Goal: Task Accomplishment & Management: Manage account settings

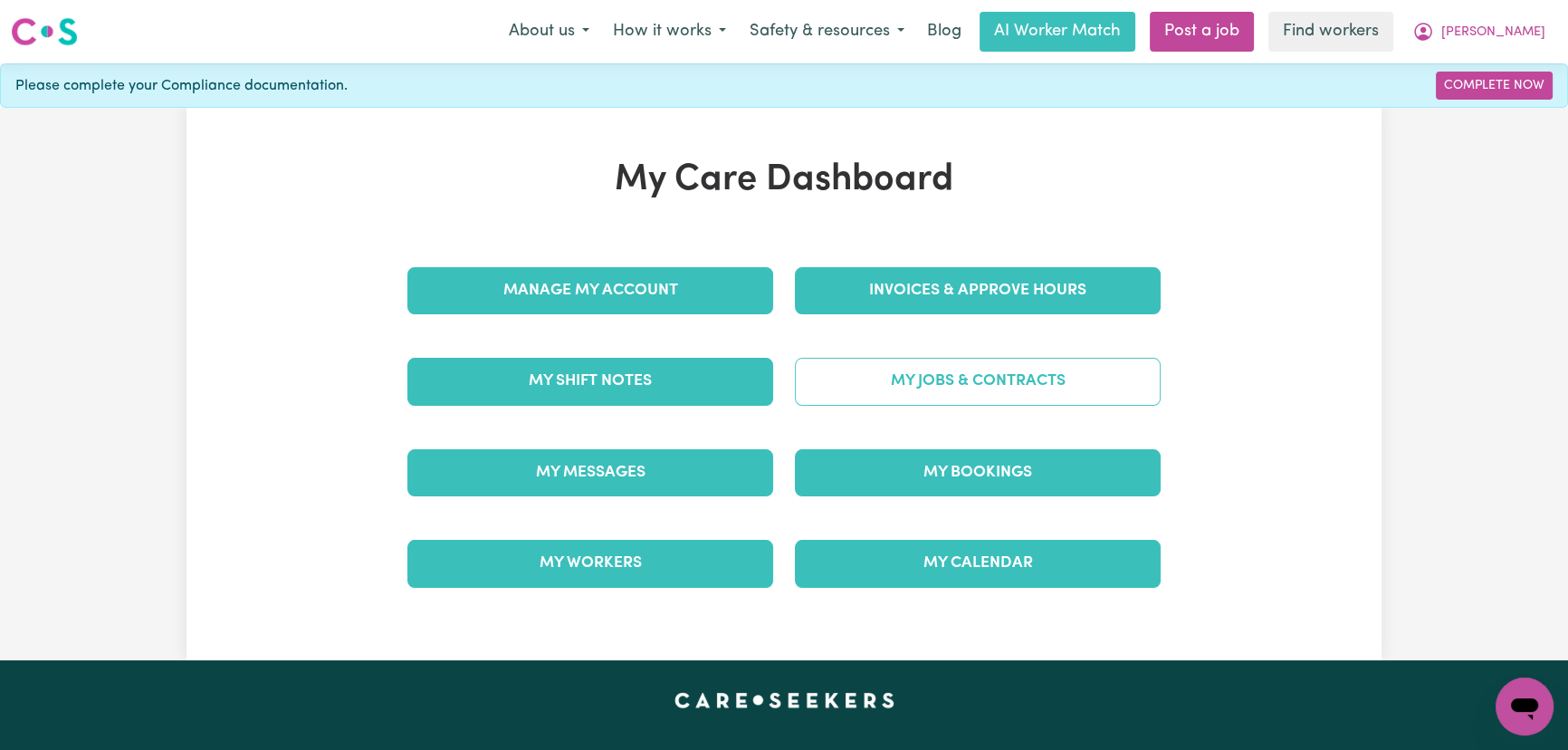
click at [958, 376] on link "My Jobs & Contracts" at bounding box center [978, 381] width 366 height 47
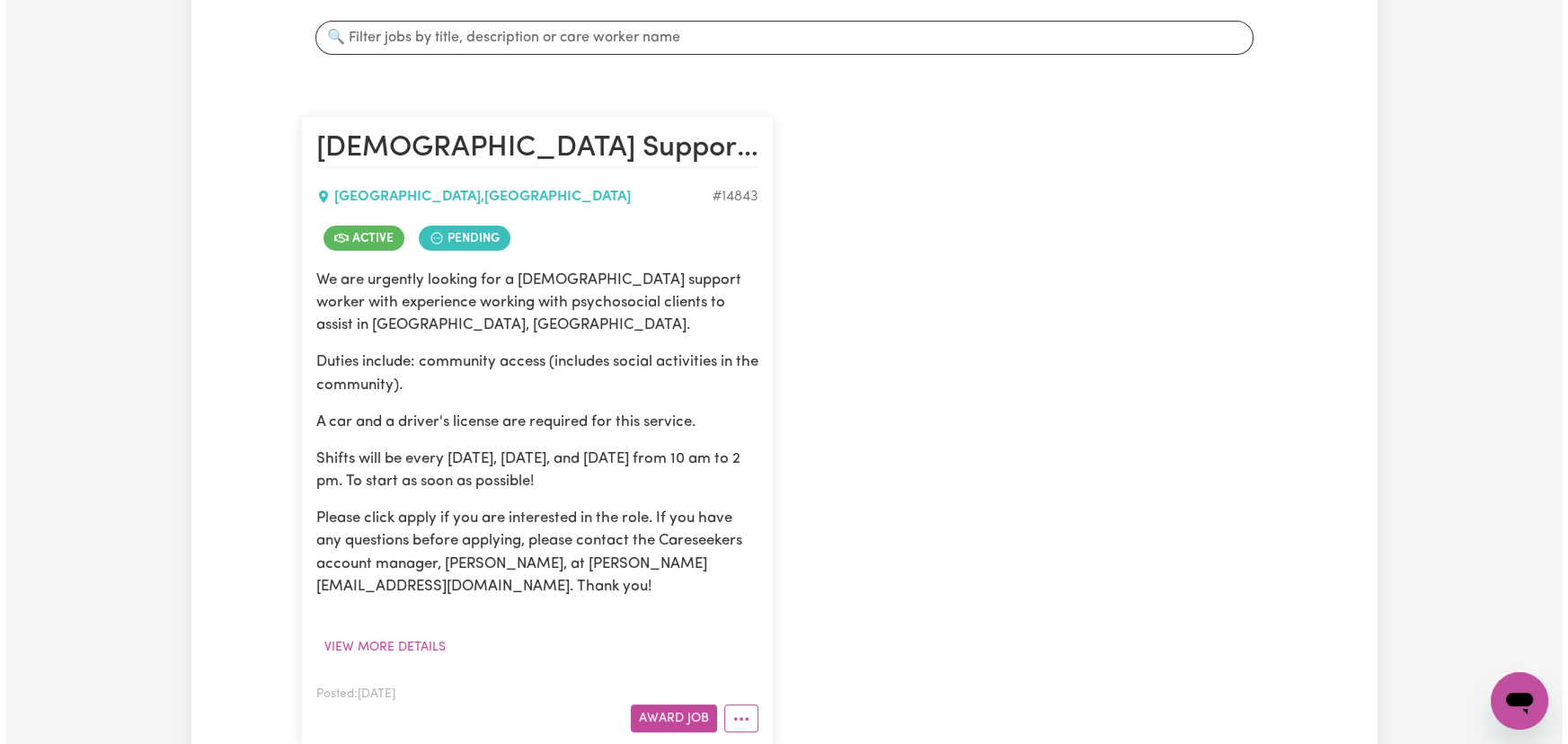
scroll to position [490, 0]
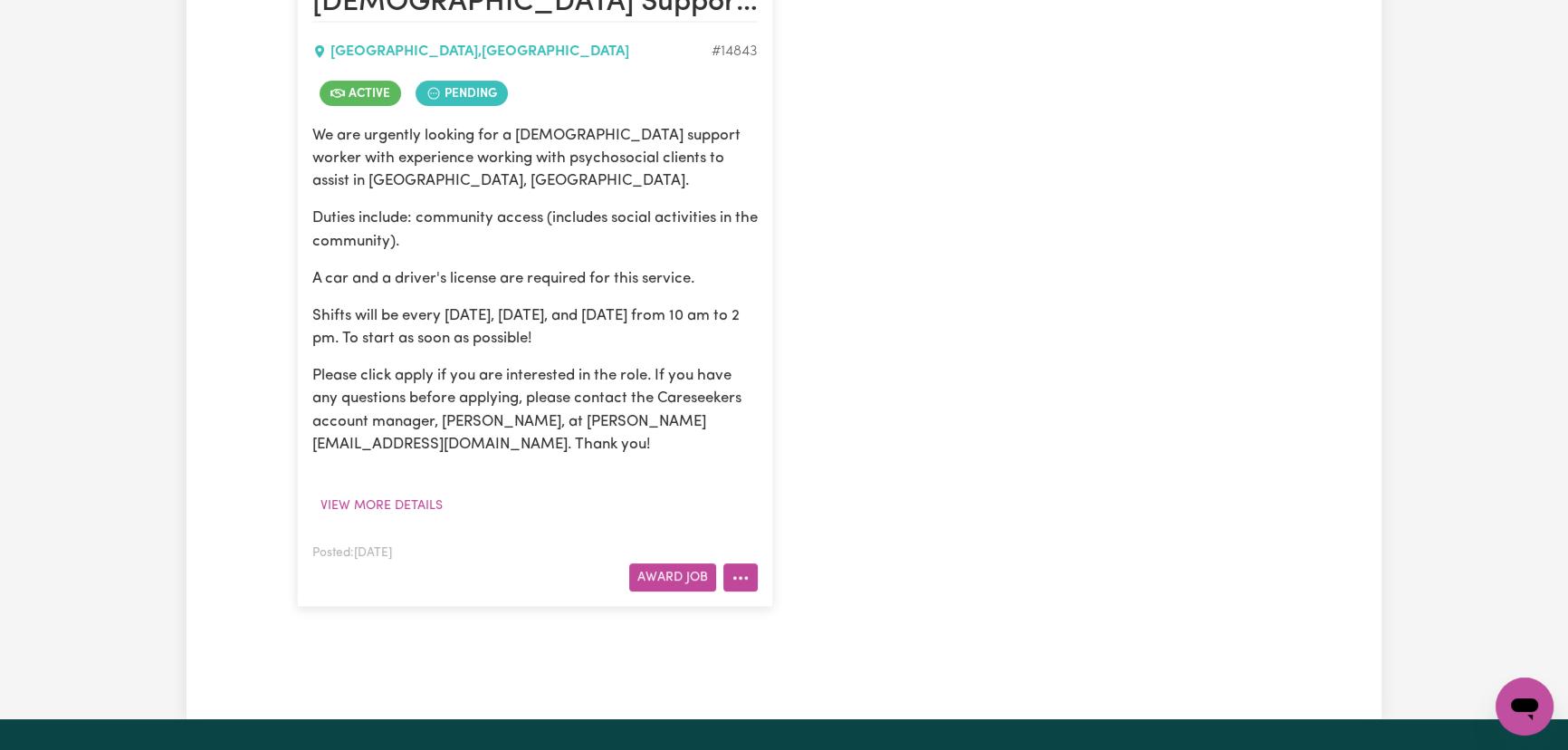
drag, startPoint x: 742, startPoint y: 576, endPoint x: 752, endPoint y: 566, distance: 14.1
click at [743, 574] on button "More options" at bounding box center [740, 577] width 34 height 28
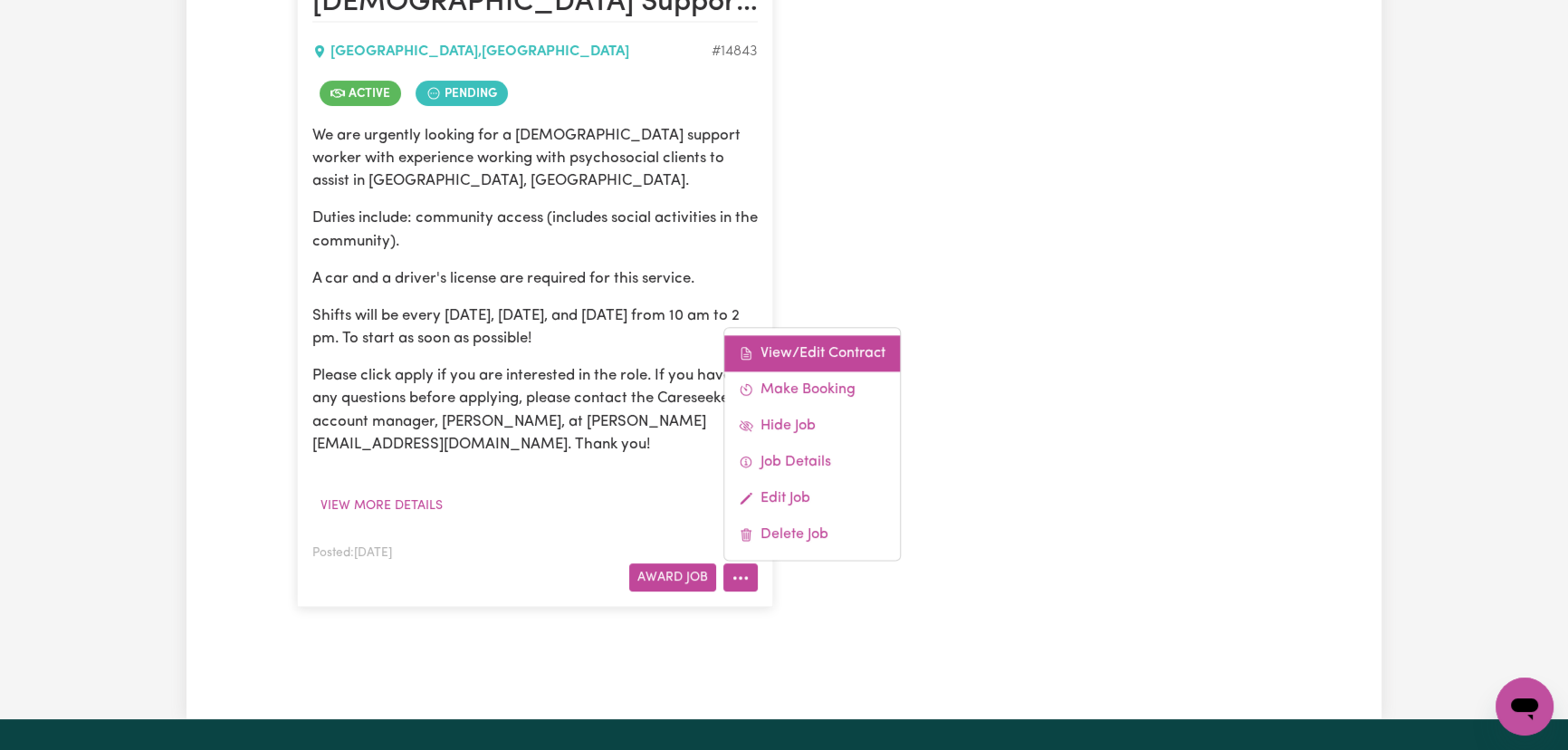
click at [848, 338] on link "View/Edit Contract" at bounding box center [812, 353] width 176 height 36
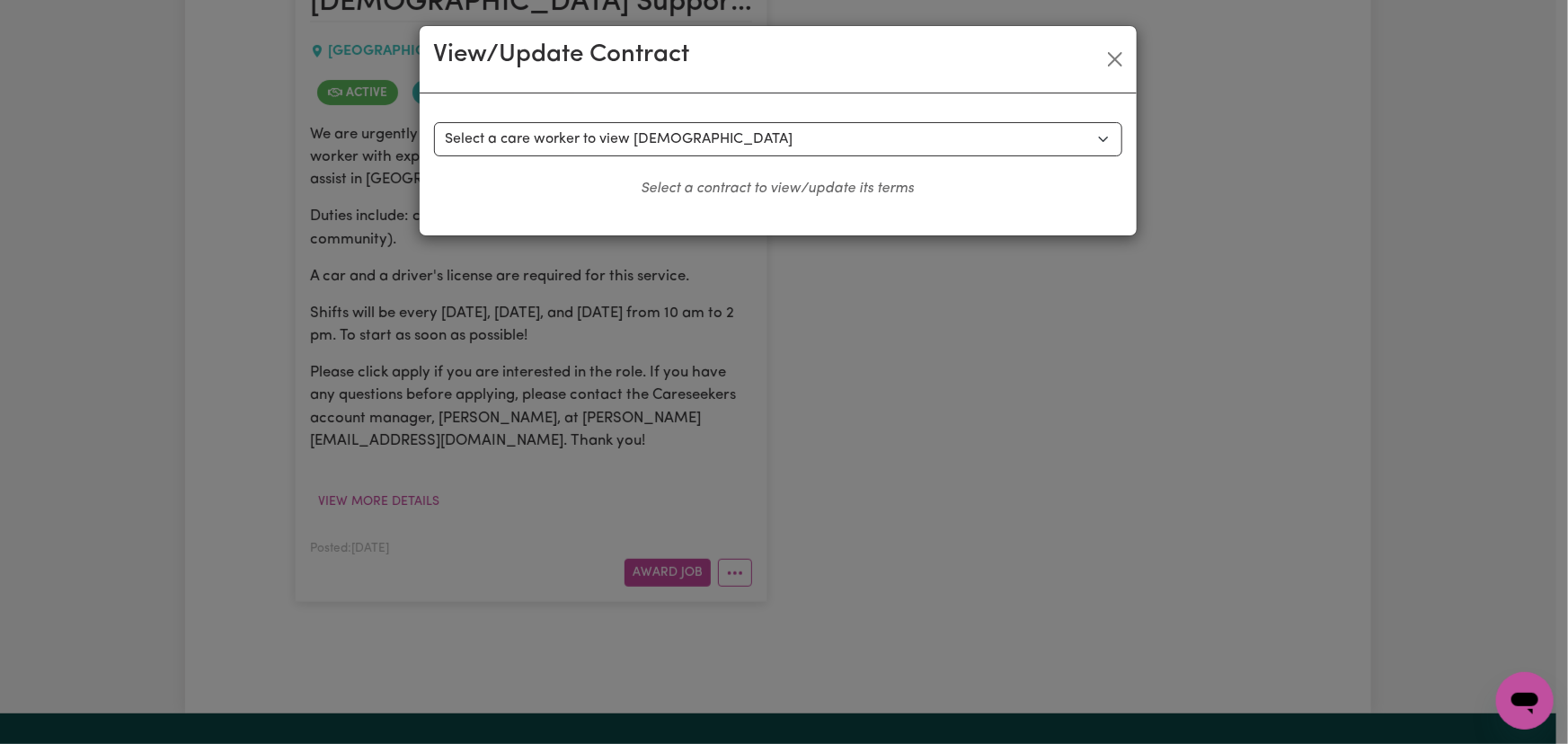
click at [615, 116] on div "Select a contract to view Select a care worker to view [DEMOGRAPHIC_DATA] #1049…" at bounding box center [778, 164] width 718 height 142
click at [628, 142] on select "Select a care worker to view [DEMOGRAPHIC_DATA] #10490 - [PERSON_NAME] (contrac…" at bounding box center [778, 139] width 688 height 34
select select "10115"
click at [434, 123] on select "Select a care worker to view [DEMOGRAPHIC_DATA] #10490 - [PERSON_NAME] (contrac…" at bounding box center [778, 139] width 688 height 34
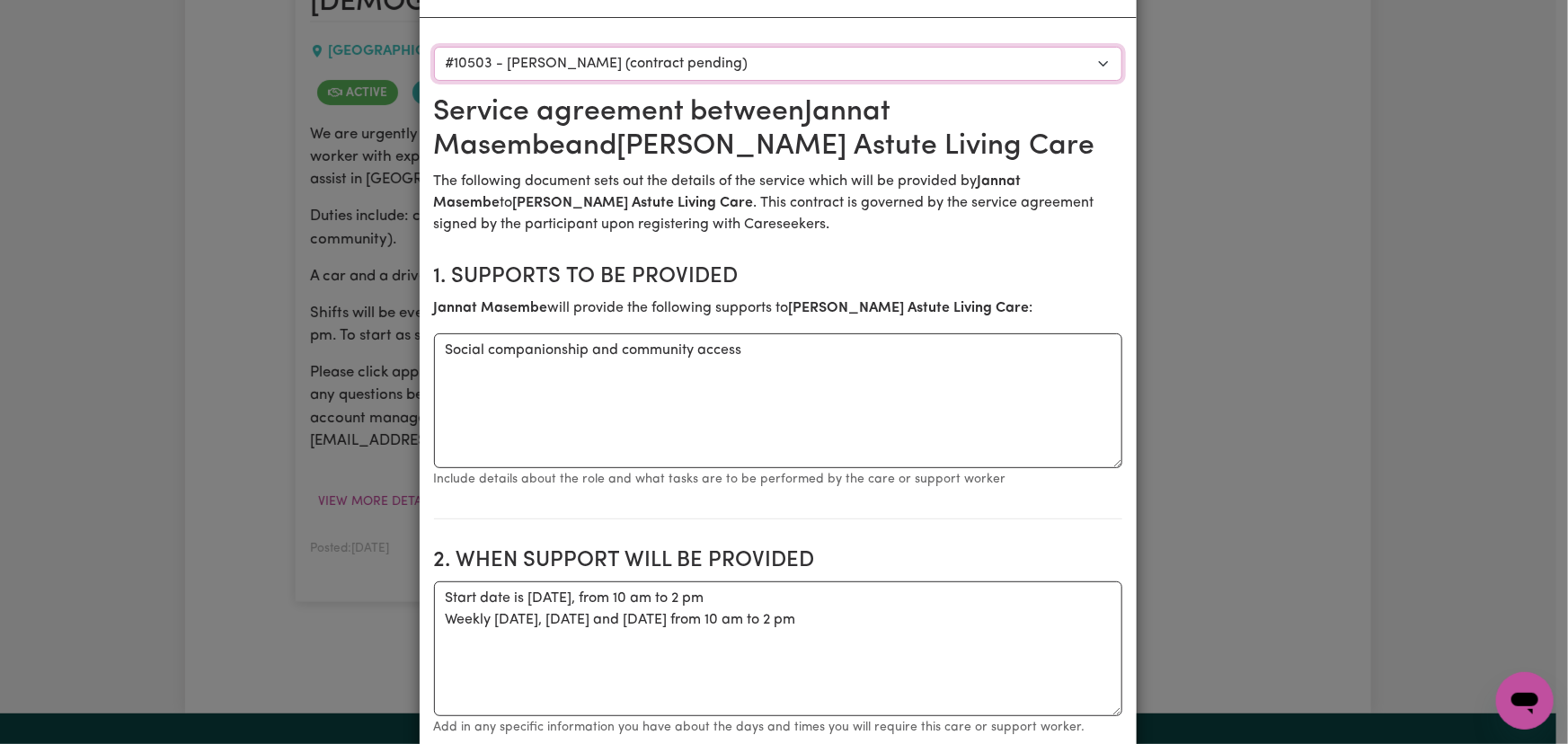
scroll to position [0, 0]
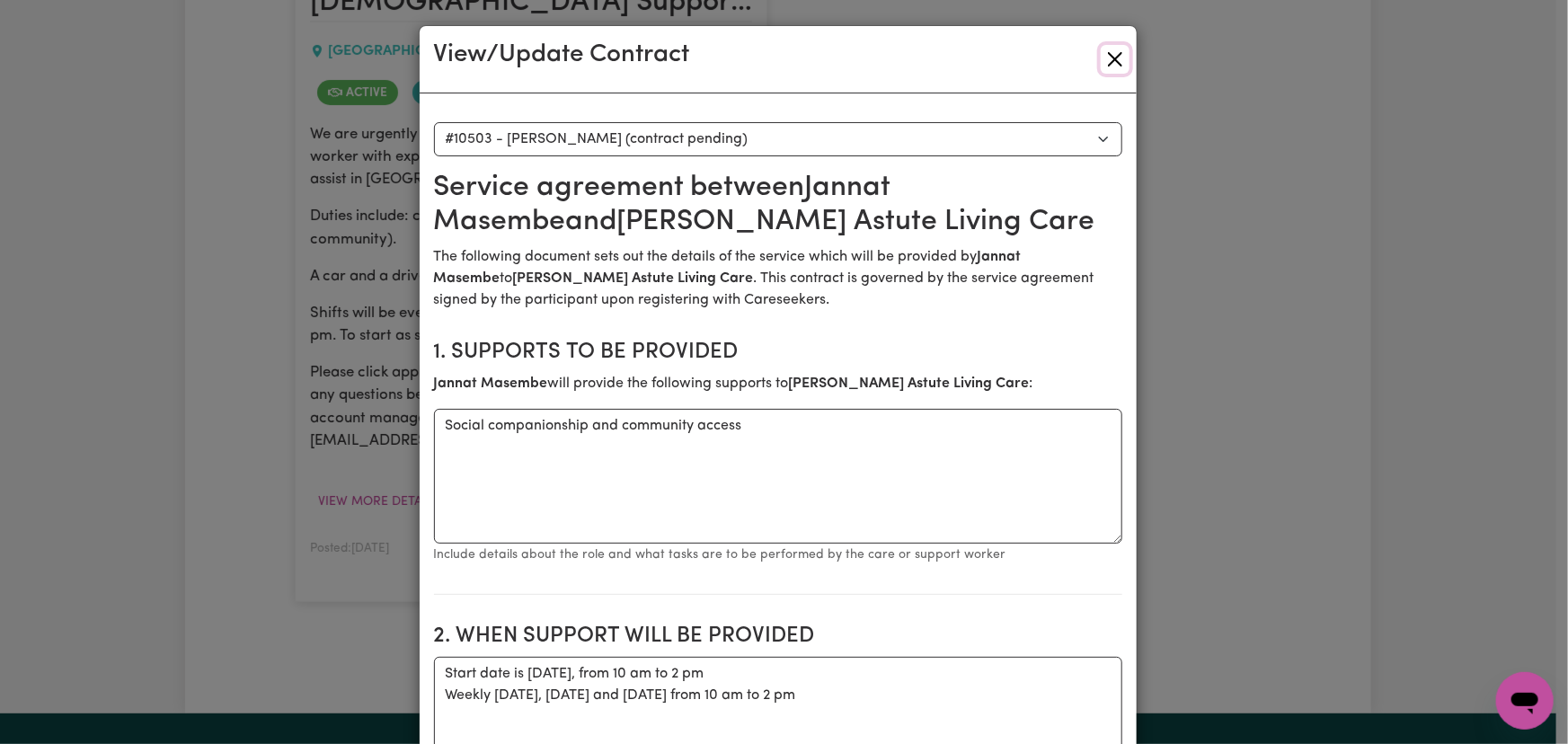
click at [1103, 54] on button "Close" at bounding box center [1115, 59] width 29 height 29
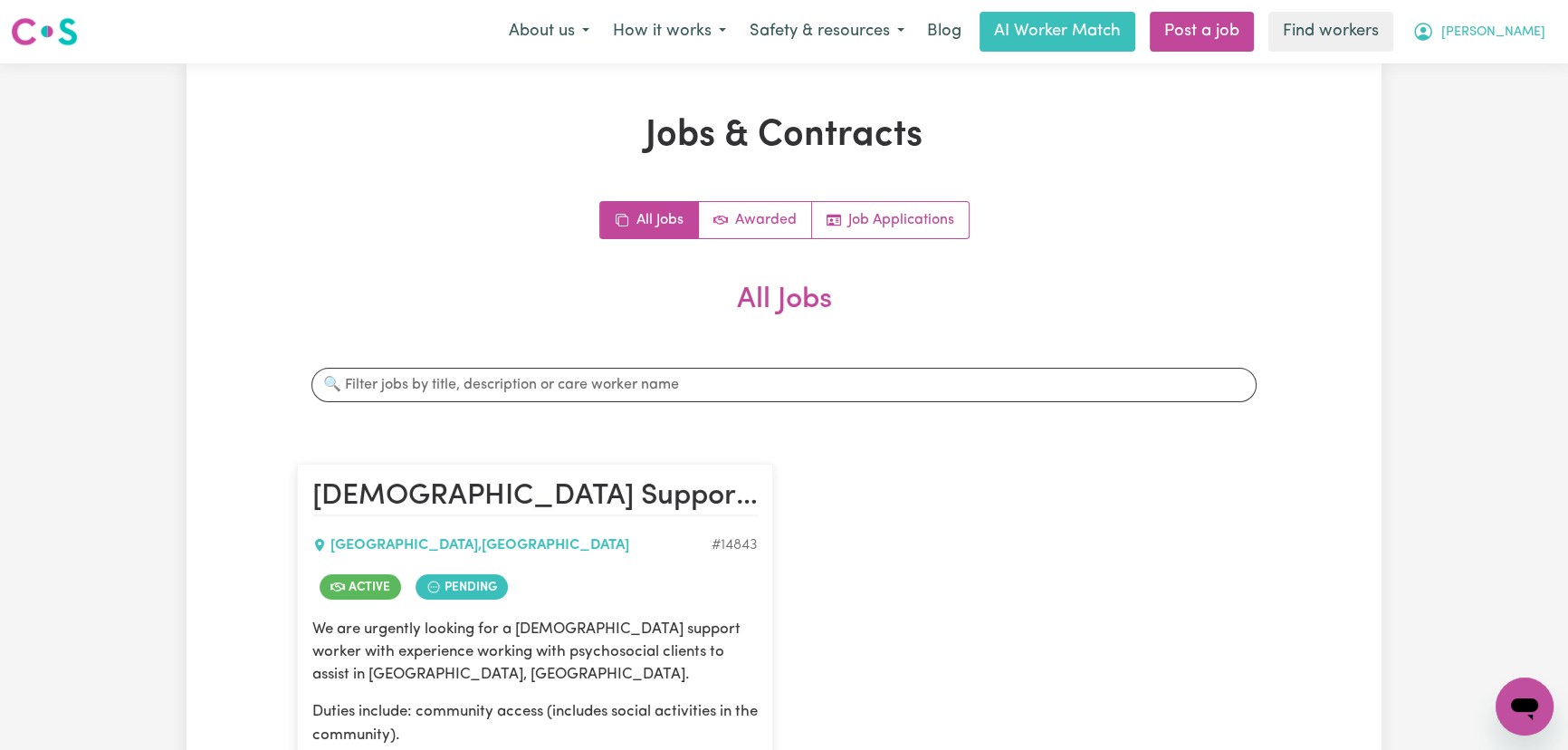
click at [1527, 17] on button "[PERSON_NAME]" at bounding box center [1478, 32] width 157 height 38
drag, startPoint x: 1528, startPoint y: 46, endPoint x: 1526, endPoint y: 82, distance: 36.1
click at [1526, 82] on link "My Dashboard" at bounding box center [1484, 70] width 143 height 34
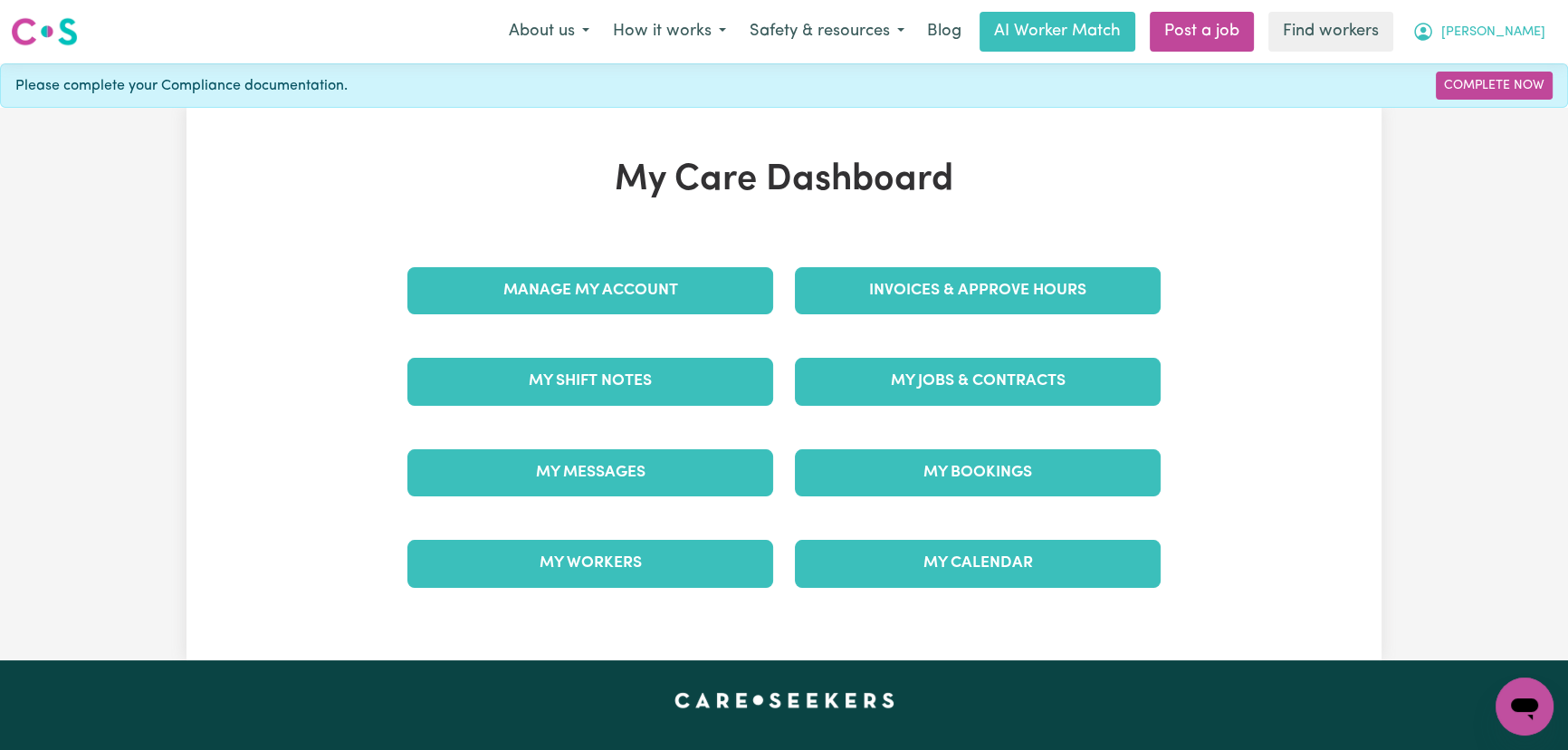
click at [1541, 26] on span "[PERSON_NAME]" at bounding box center [1493, 32] width 104 height 20
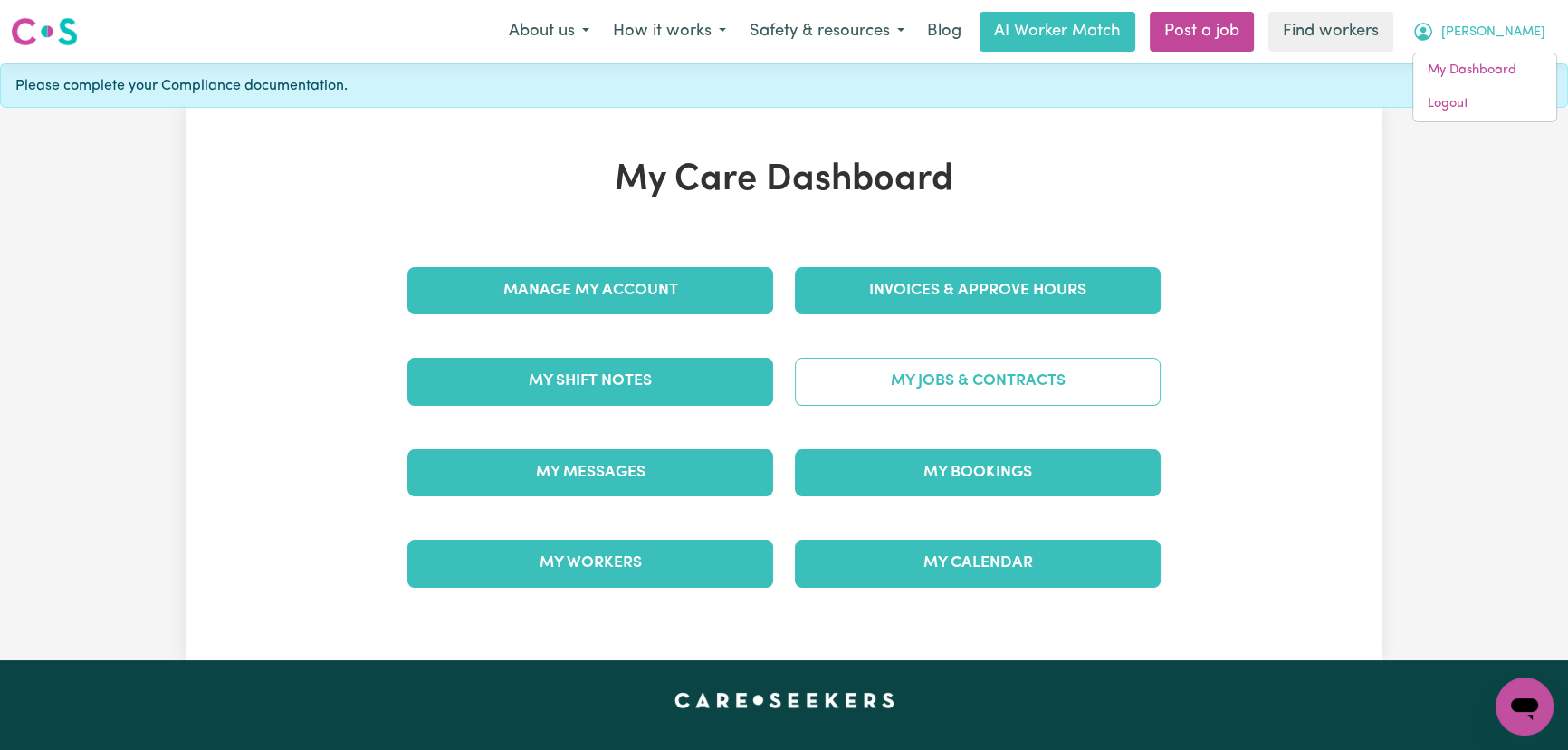
click at [918, 379] on link "My Jobs & Contracts" at bounding box center [978, 381] width 366 height 47
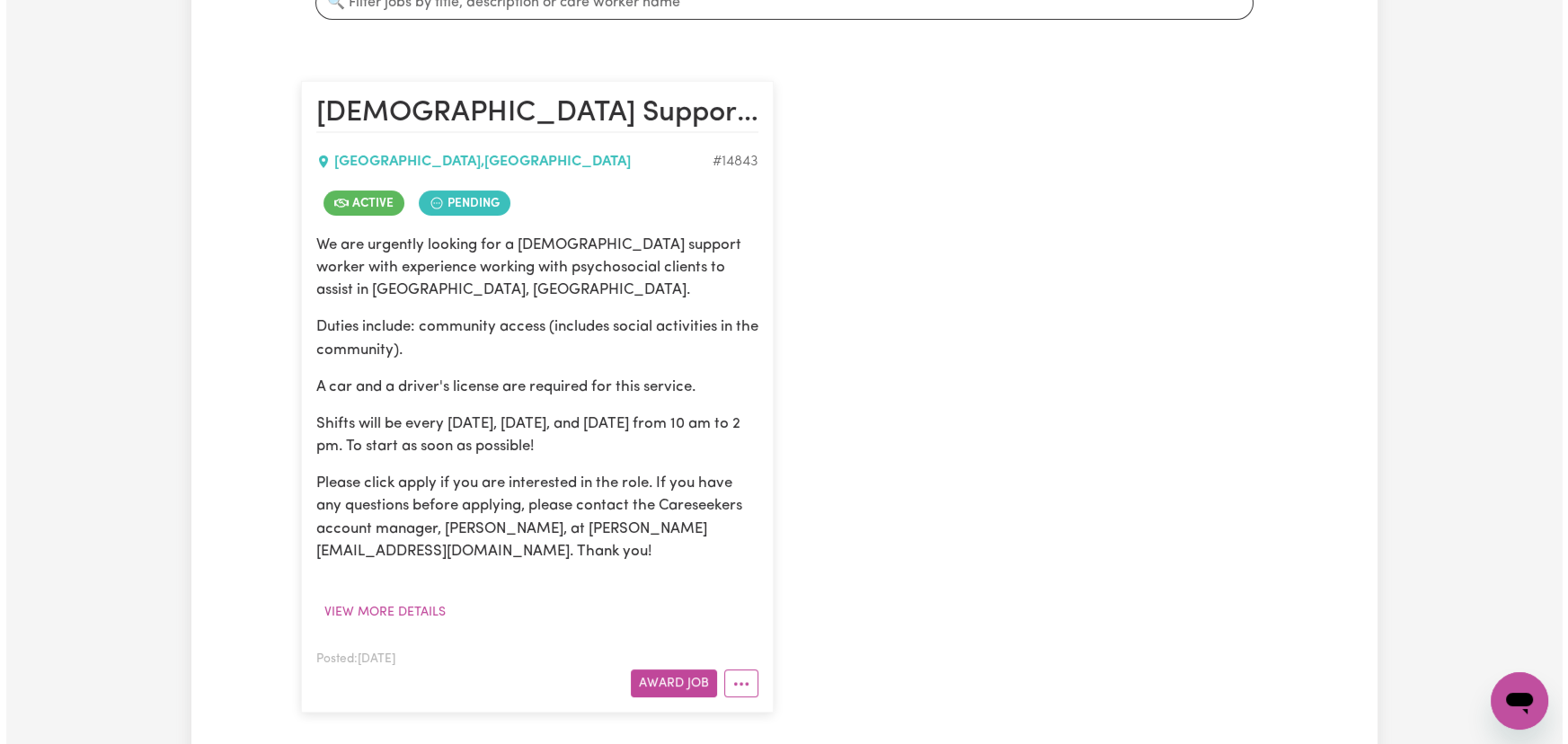
scroll to position [407, 0]
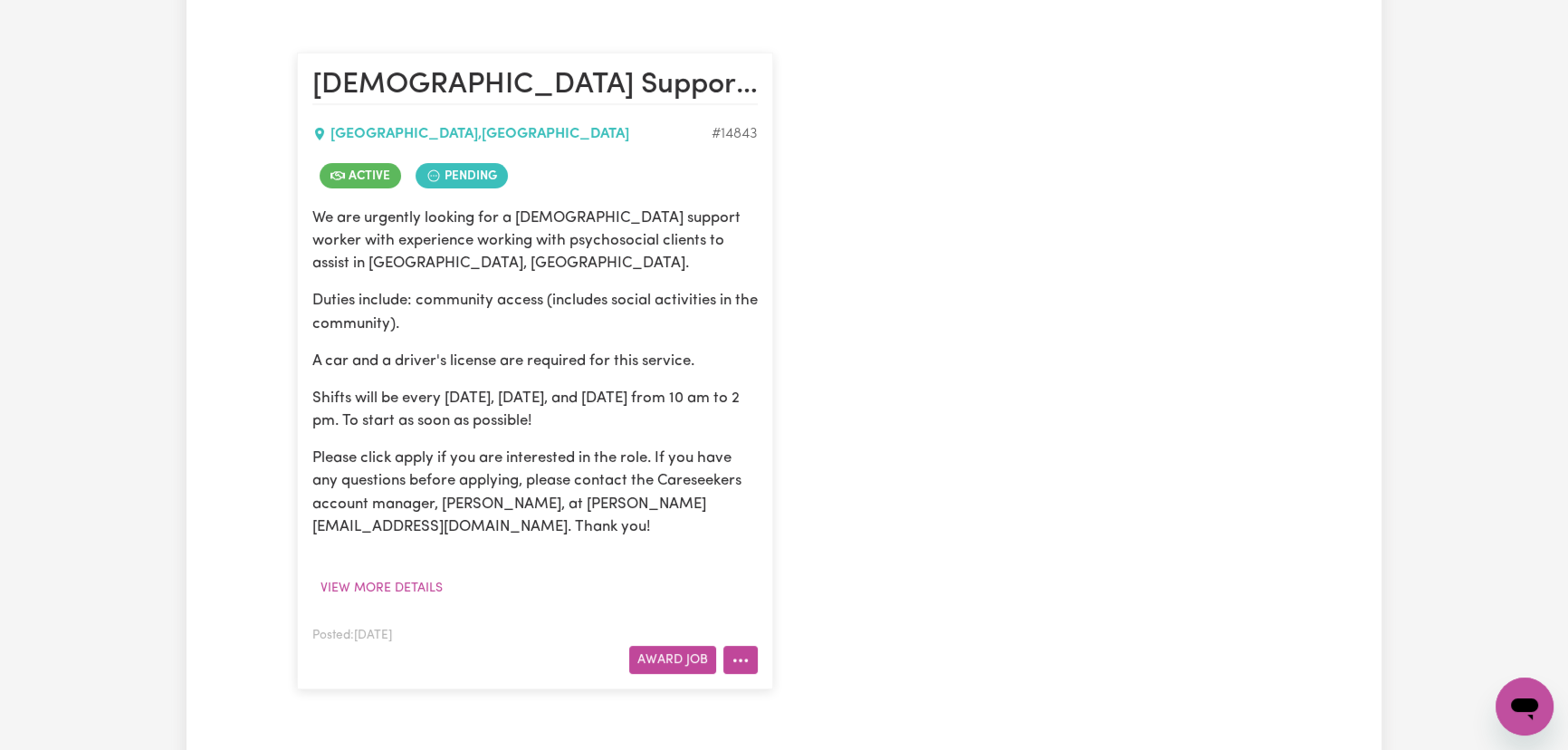
click at [742, 668] on icon "More options" at bounding box center [739, 660] width 18 height 18
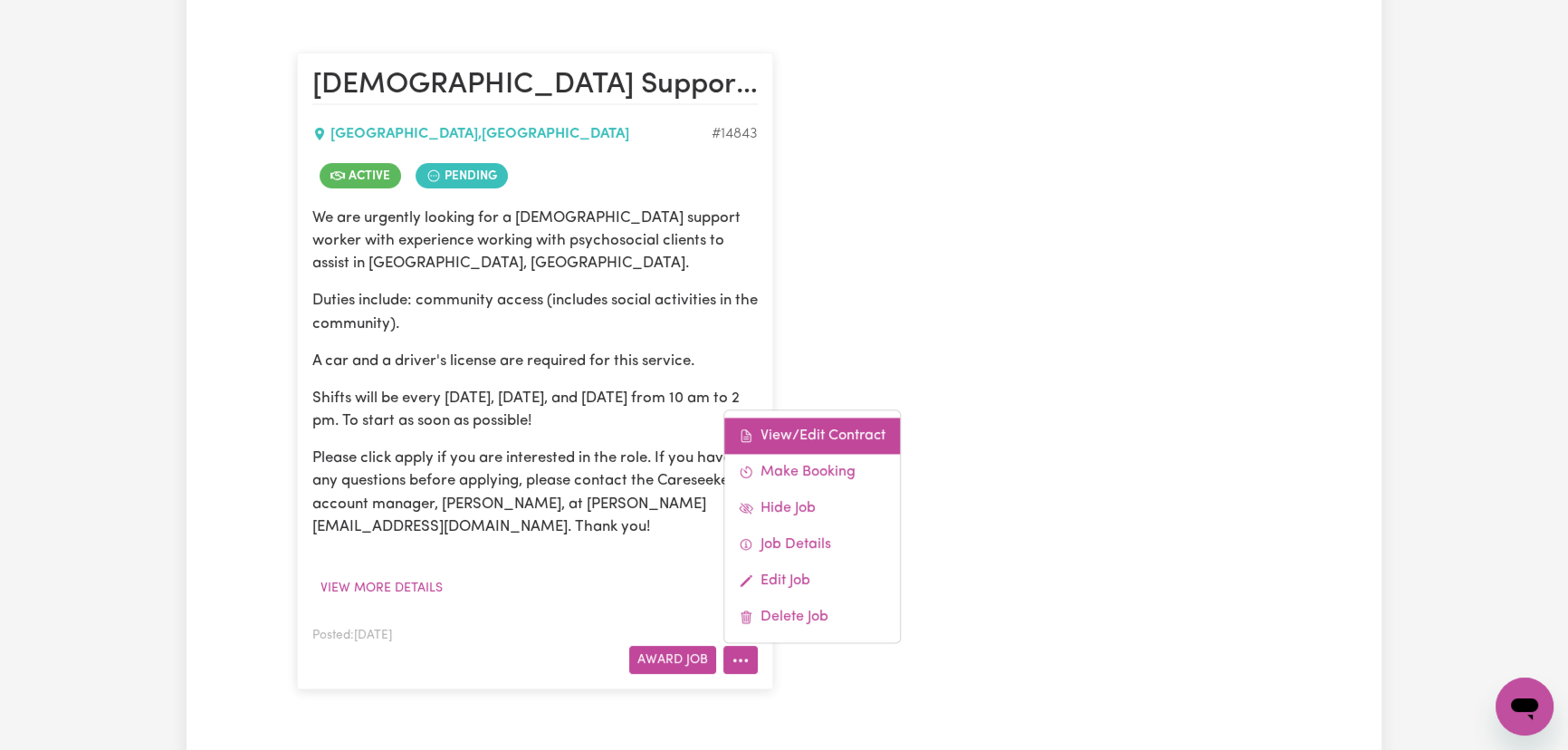
click at [831, 426] on link "View/Edit Contract" at bounding box center [812, 435] width 176 height 36
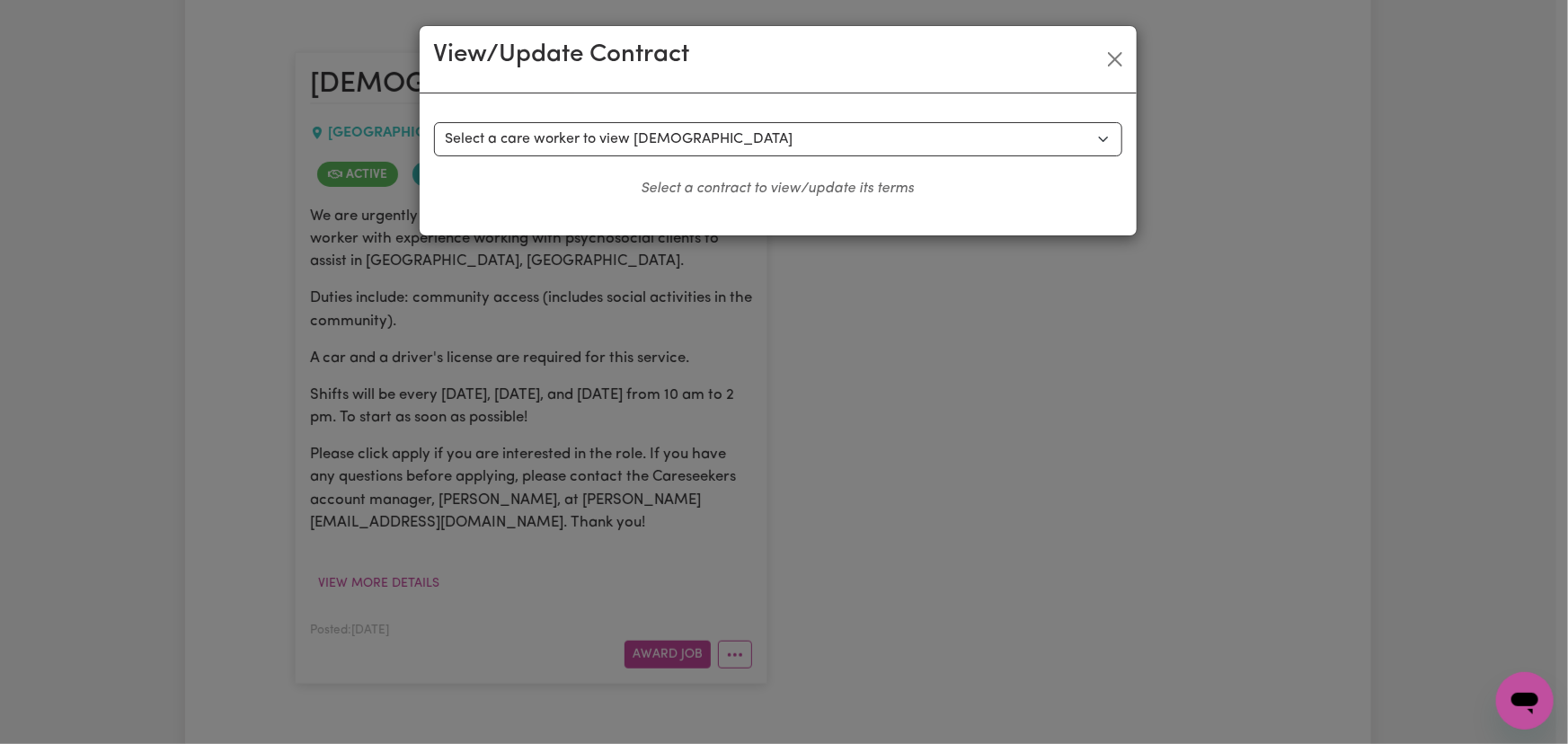
click at [708, 120] on div "Select a contract to view Select a care worker to view contract #10490 - Hui Li…" at bounding box center [778, 164] width 718 height 142
click at [716, 139] on select "Select a care worker to view contract #10490 - Hui Lin (contract accepted) #105…" at bounding box center [778, 139] width 688 height 34
select select "10102"
click at [434, 123] on select "Select a care worker to view contract #10490 - Hui Lin (contract accepted) #105…" at bounding box center [778, 139] width 688 height 34
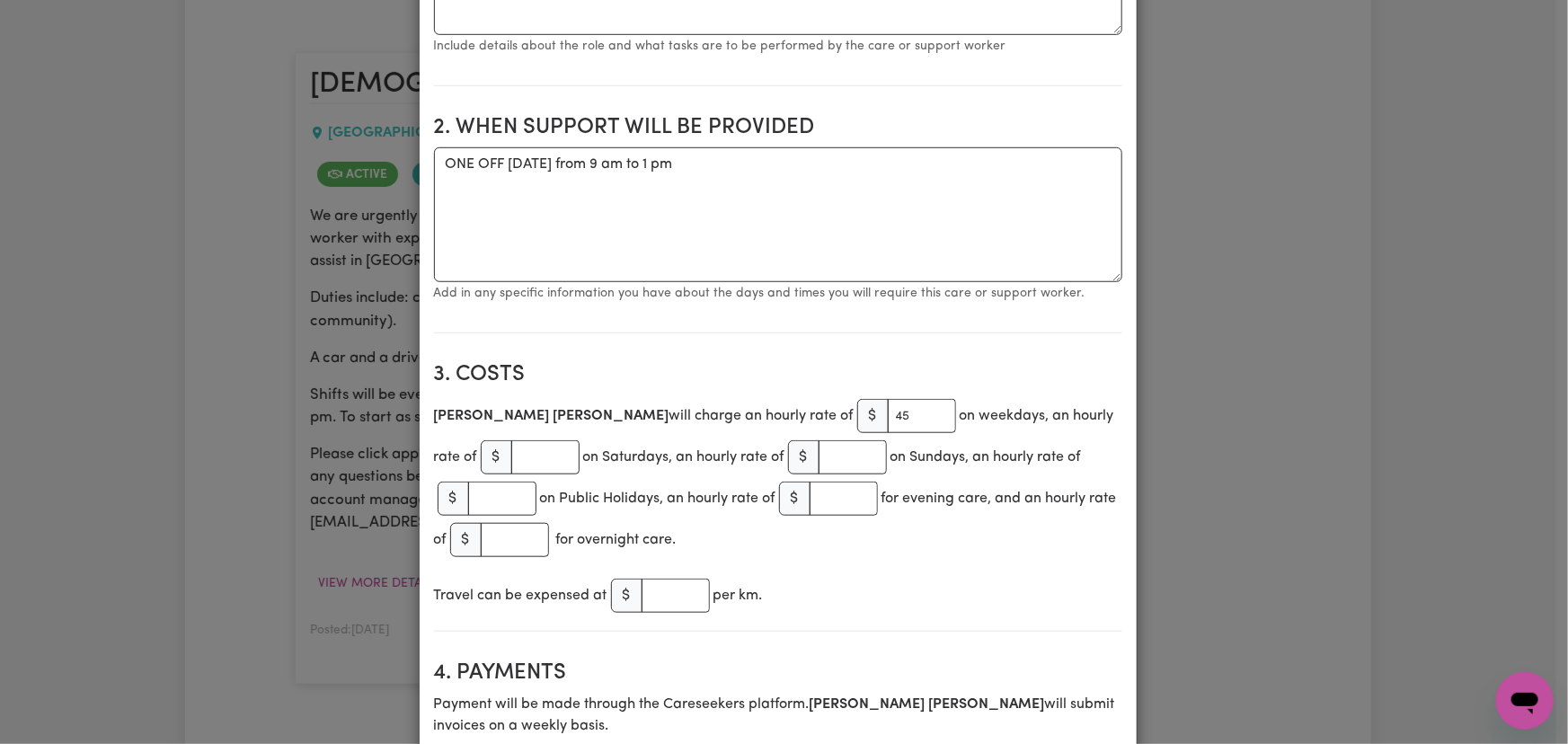
scroll to position [490, 0]
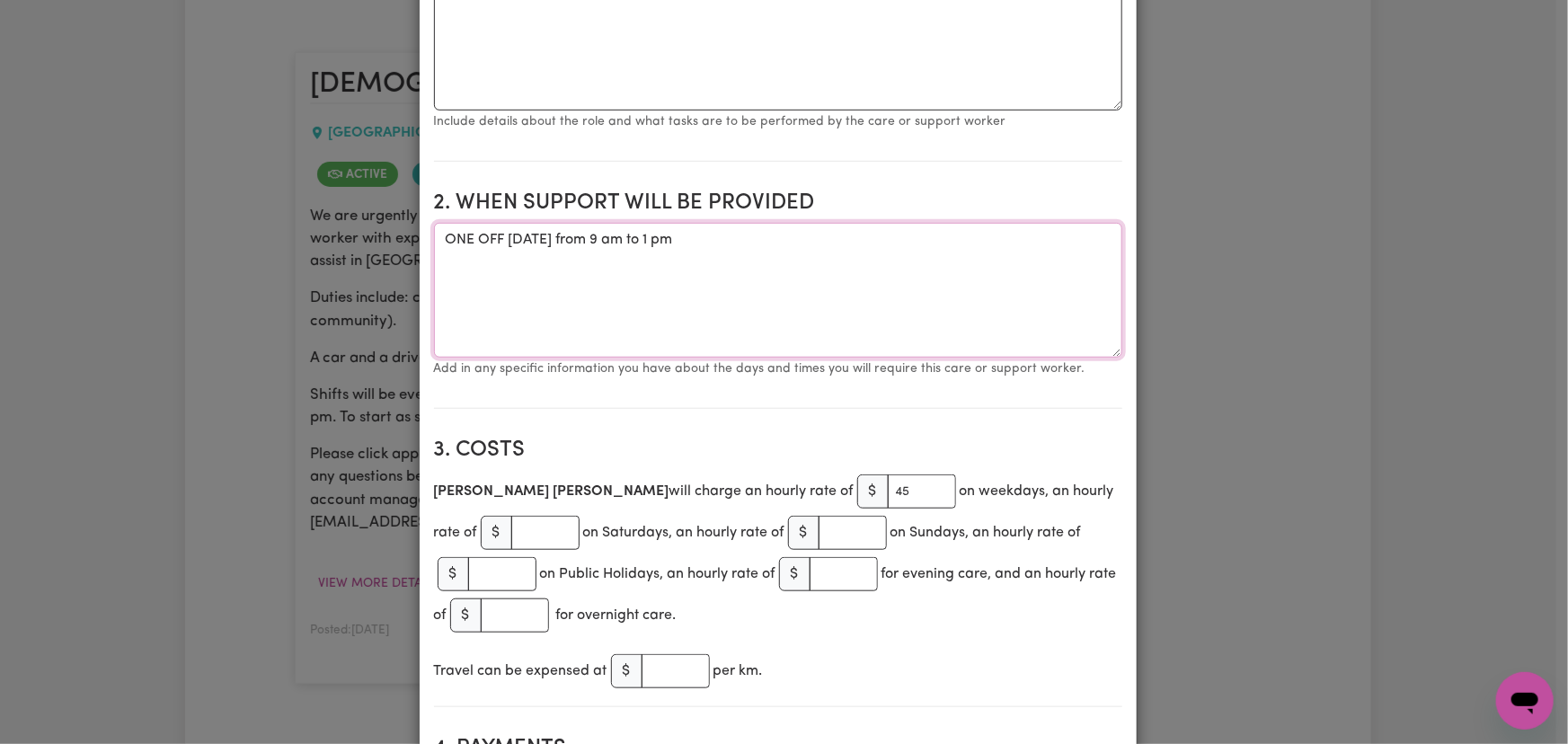
click at [745, 223] on textarea "ONE OFF Thursday 7 August 2025 from 9 am to 1 pm" at bounding box center [778, 290] width 688 height 135
type textarea "Tuesday 12.9 10am-2pm"
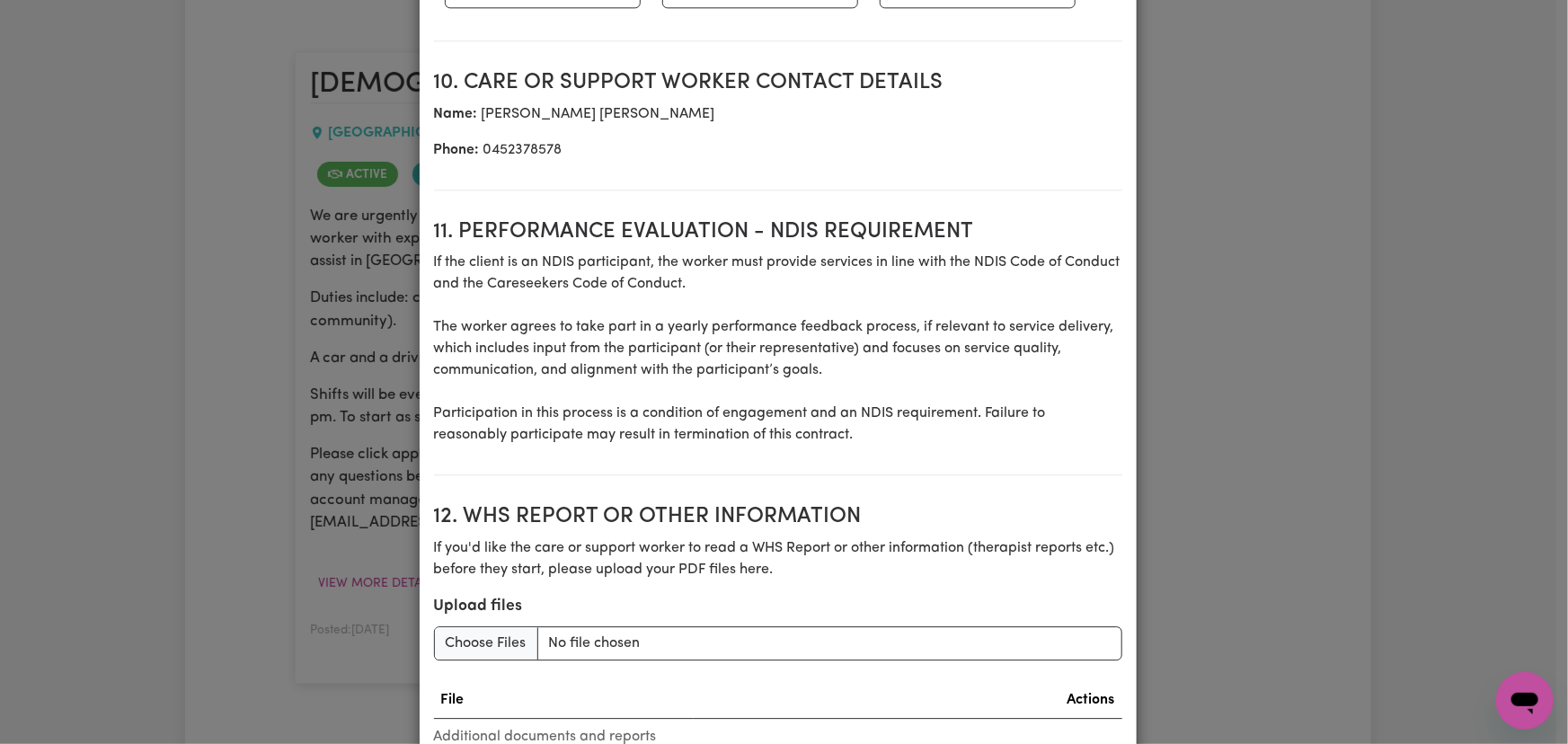
scroll to position [2378, 0]
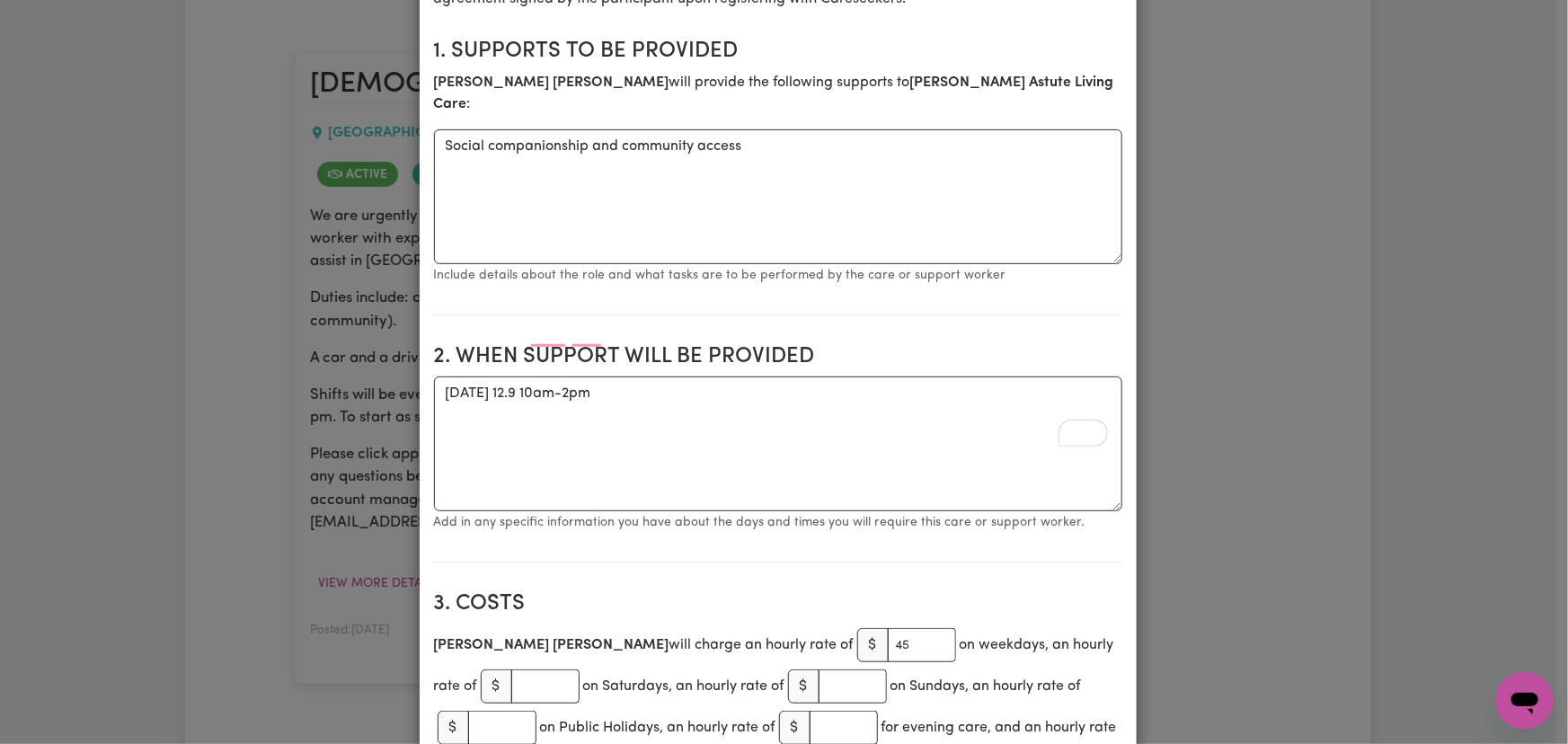
scroll to position [0, 0]
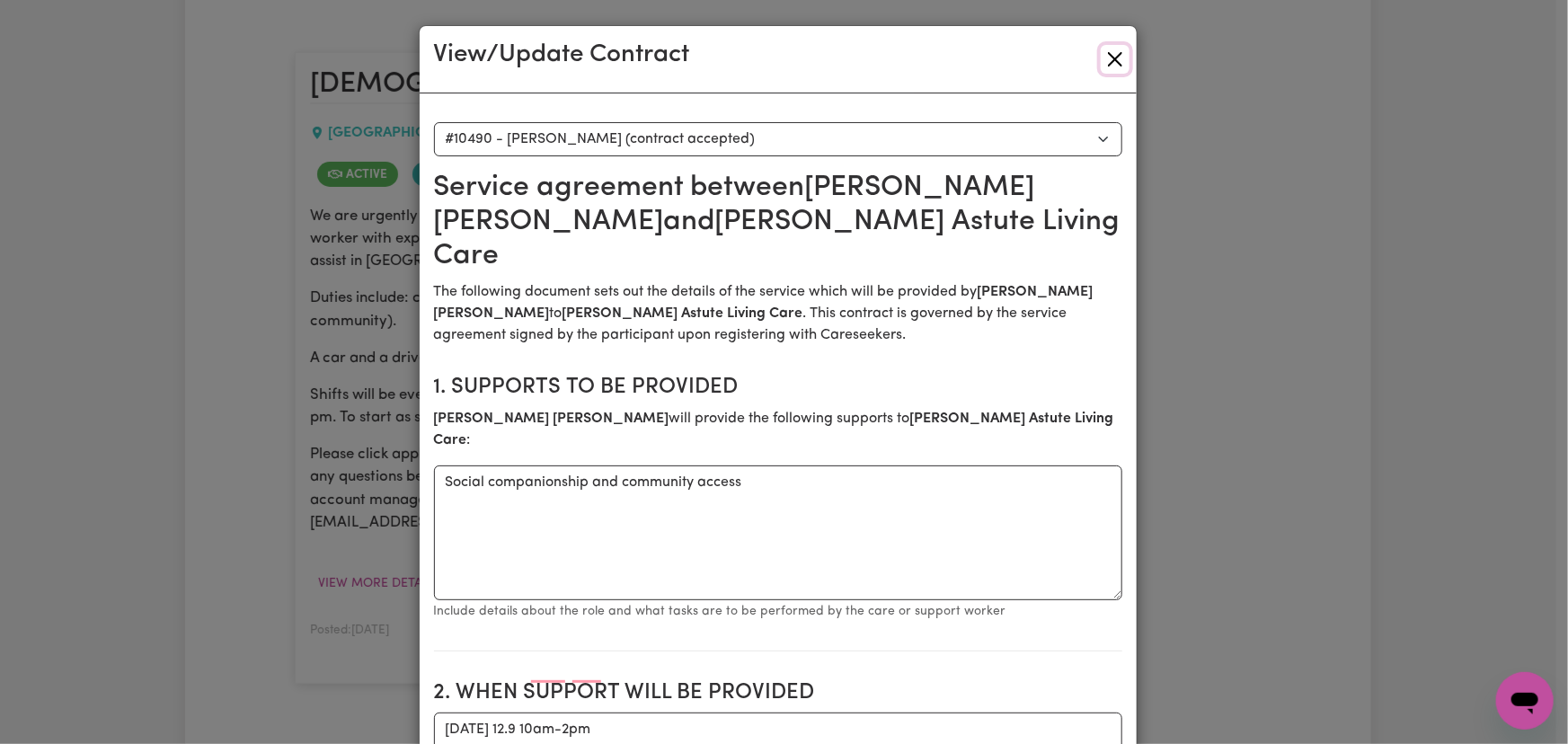
click at [1112, 65] on button "Close" at bounding box center [1115, 59] width 29 height 29
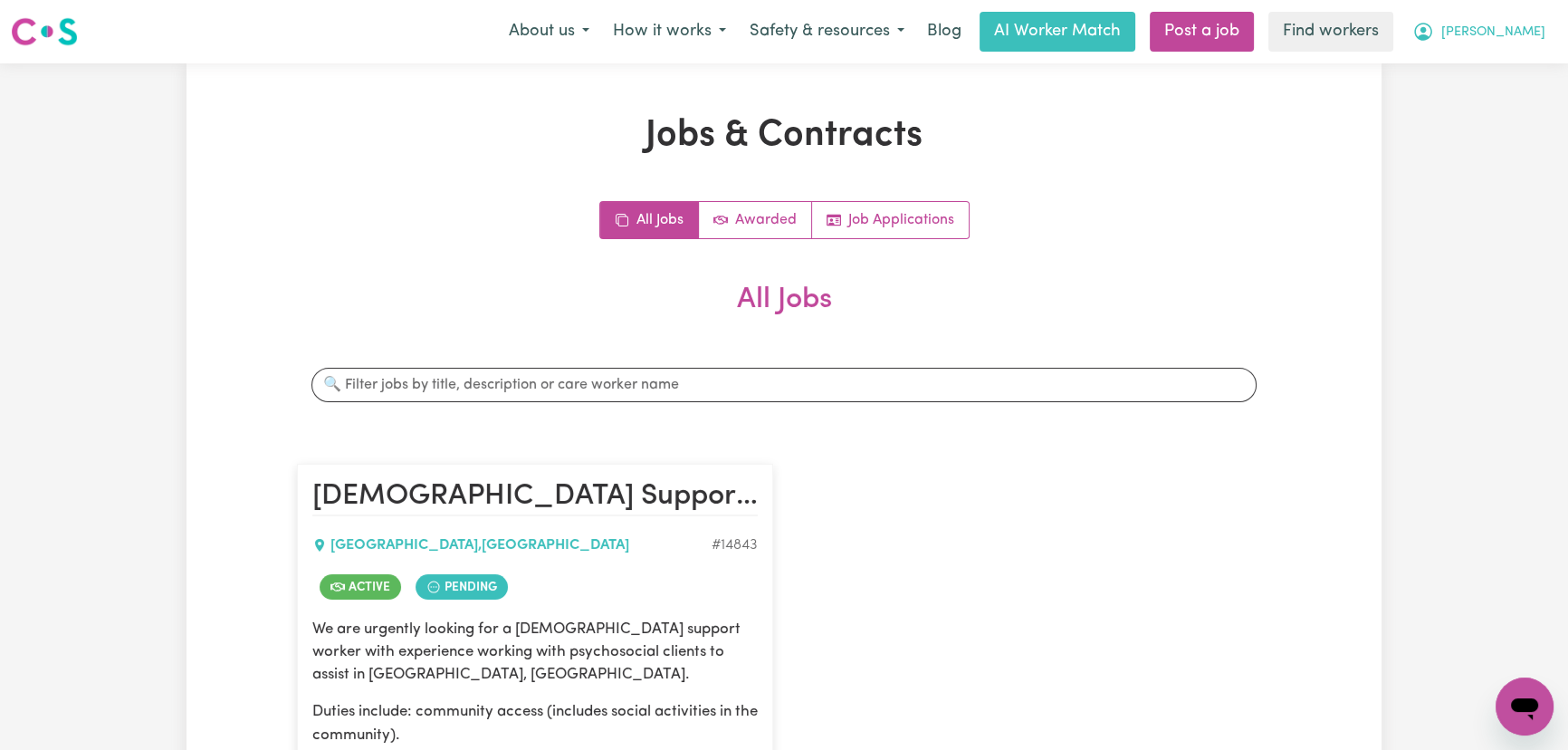
click at [1510, 19] on button "[PERSON_NAME]" at bounding box center [1478, 32] width 157 height 38
click at [1514, 84] on link "My Dashboard" at bounding box center [1484, 70] width 143 height 34
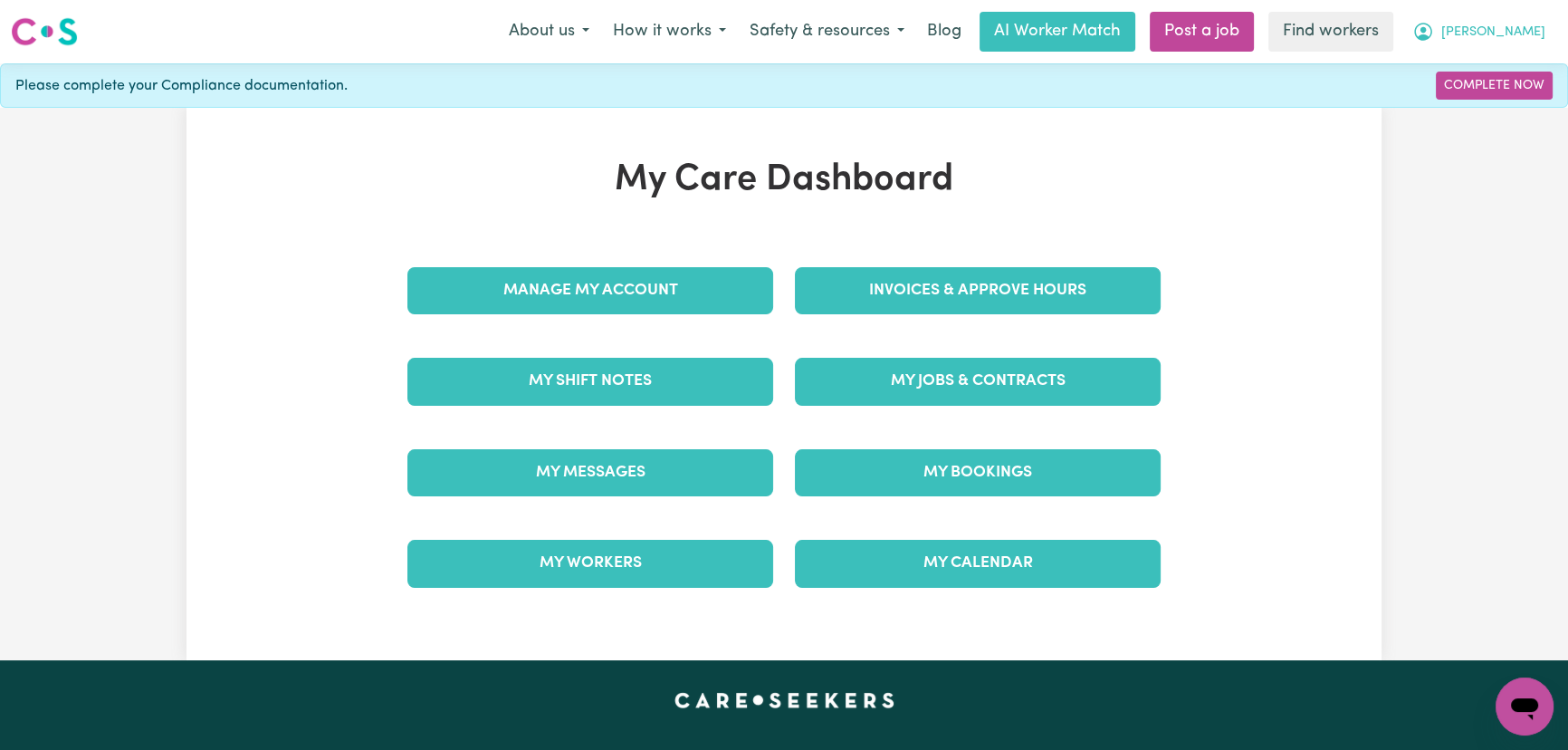
click at [1525, 35] on span "[PERSON_NAME]" at bounding box center [1493, 32] width 104 height 20
click at [1450, 112] on link "Logout" at bounding box center [1484, 104] width 143 height 34
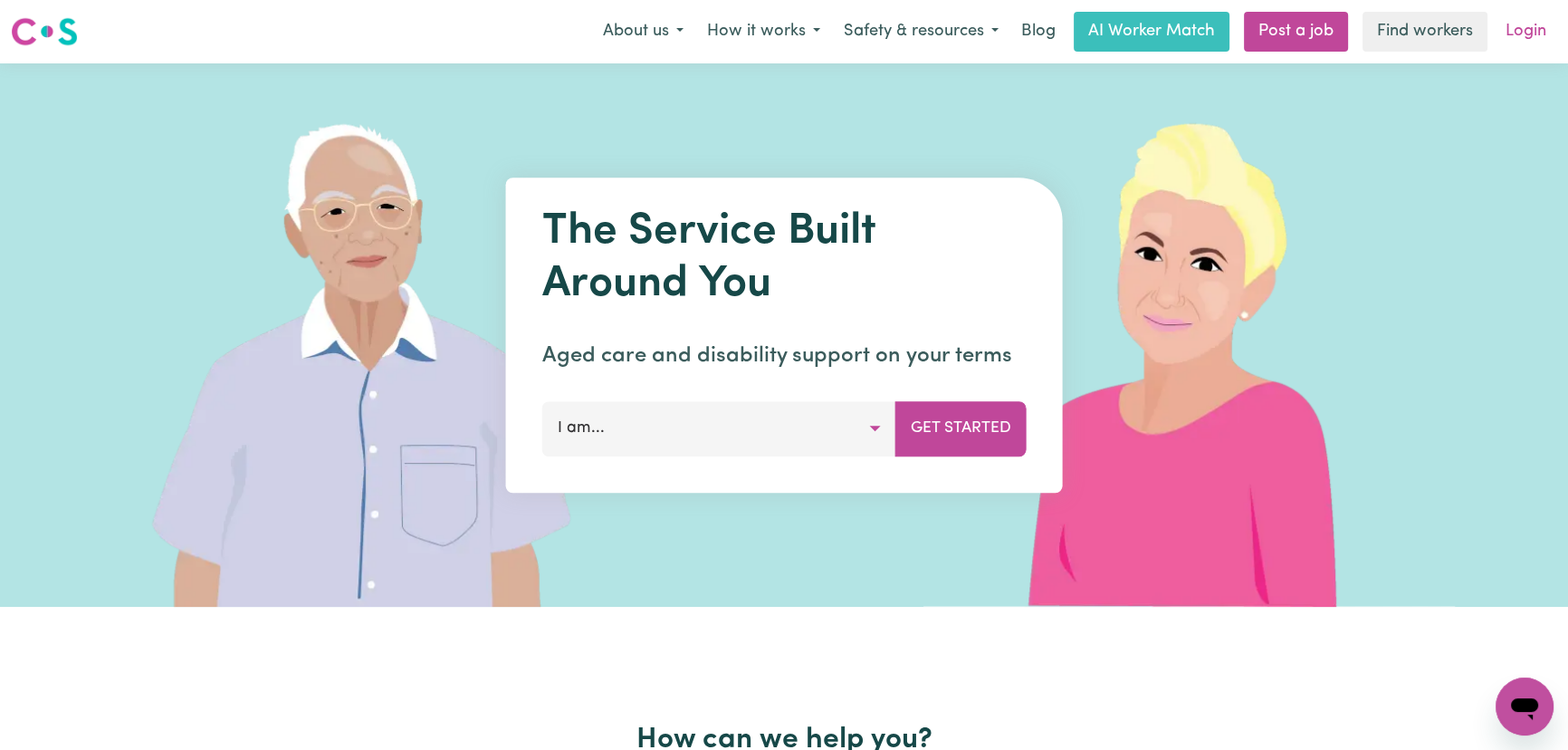
click at [1532, 37] on link "Login" at bounding box center [1525, 32] width 62 height 40
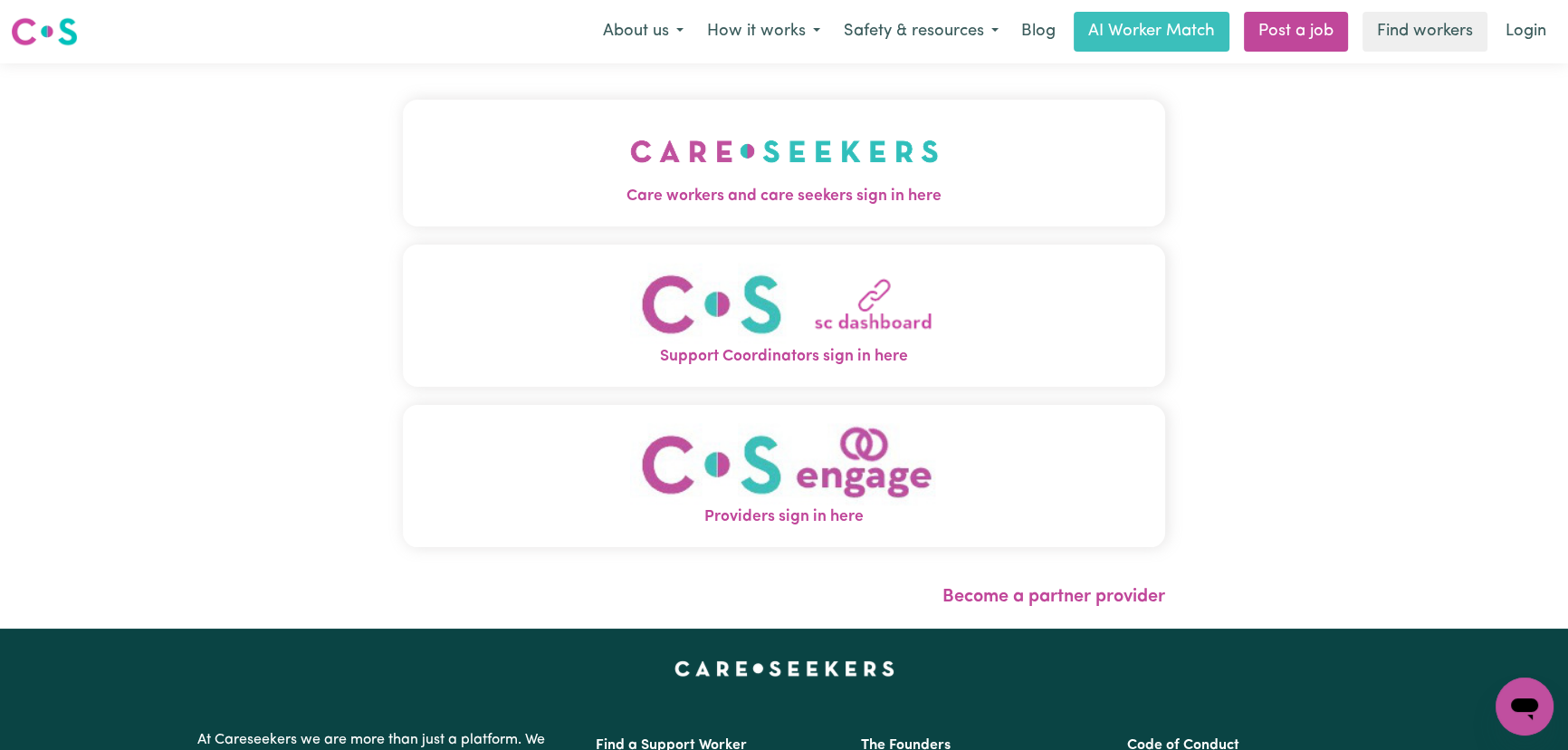
click at [403, 199] on span "Care workers and care seekers sign in here" at bounding box center [784, 196] width 762 height 23
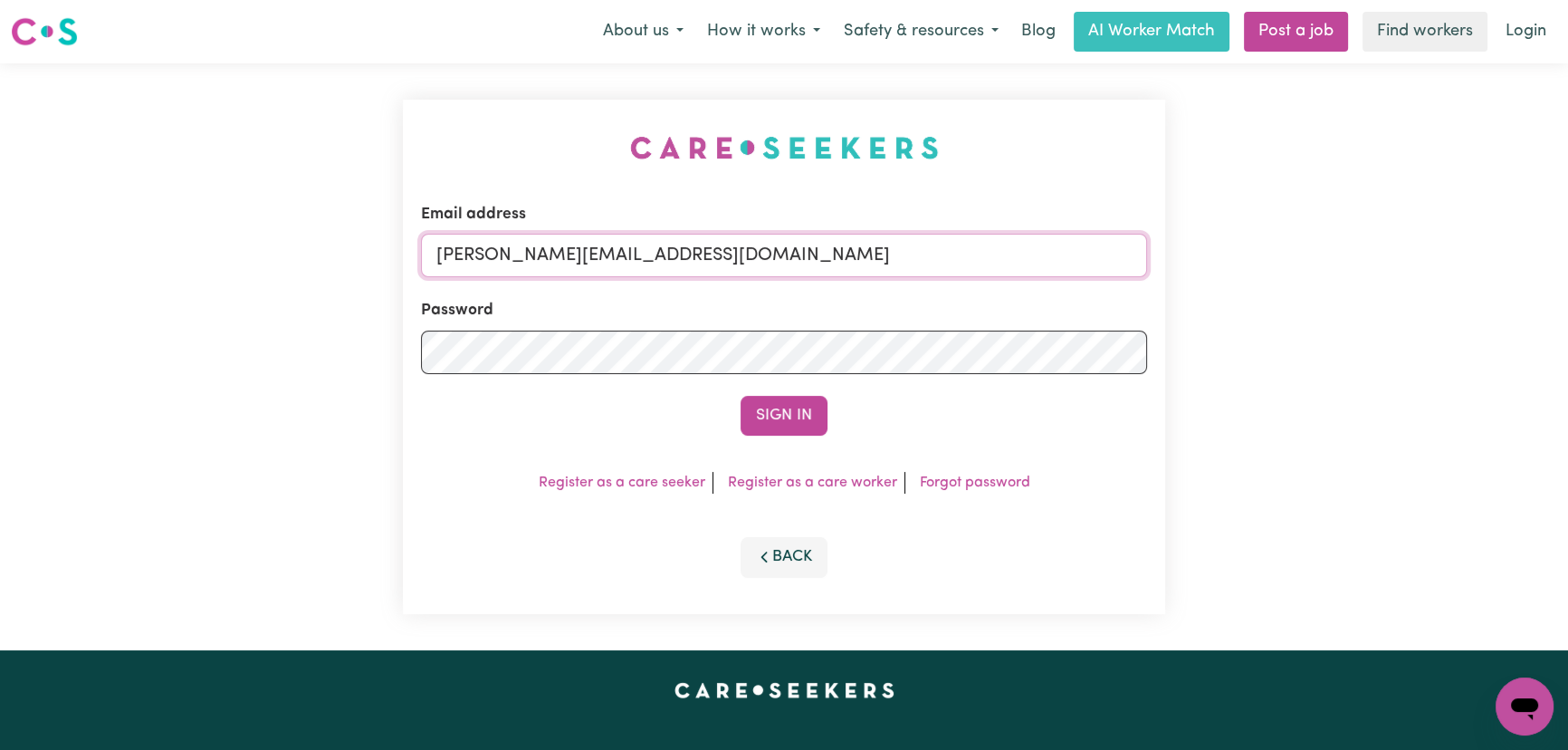
click at [804, 261] on input "[PERSON_NAME][EMAIL_ADDRESS][DOMAIN_NAME]" at bounding box center [783, 255] width 725 height 44
drag, startPoint x: 867, startPoint y: 263, endPoint x: 525, endPoint y: 257, distance: 342.1
click at [525, 257] on input "[EMAIL_ADDRESS][DOMAIN_NAME]" at bounding box center [783, 255] width 725 height 44
type input "[EMAIL_ADDRESS][DOMAIN_NAME]"
click at [754, 417] on button "Sign In" at bounding box center [784, 415] width 87 height 40
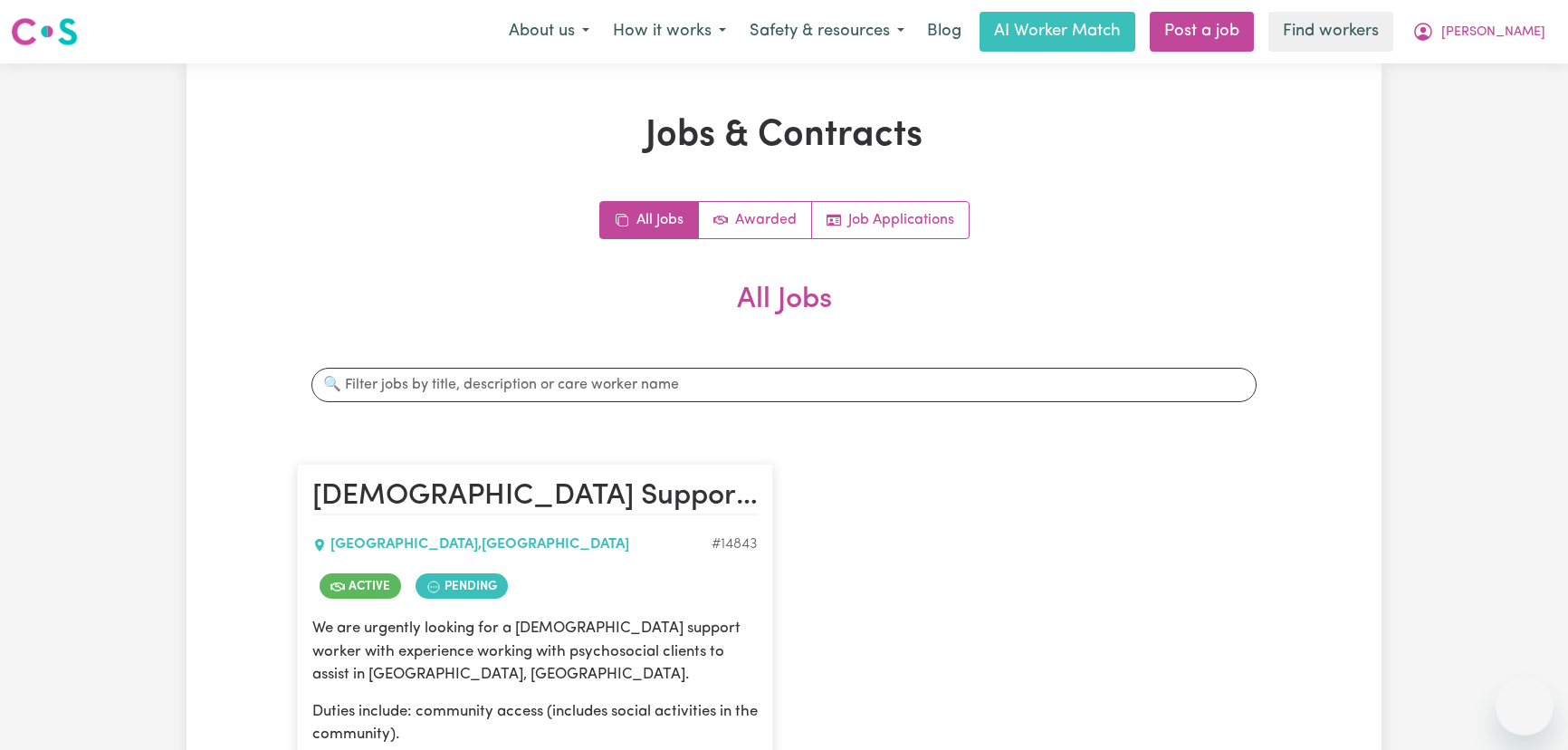
click at [1518, 38] on button "[PERSON_NAME]" at bounding box center [1478, 32] width 157 height 38
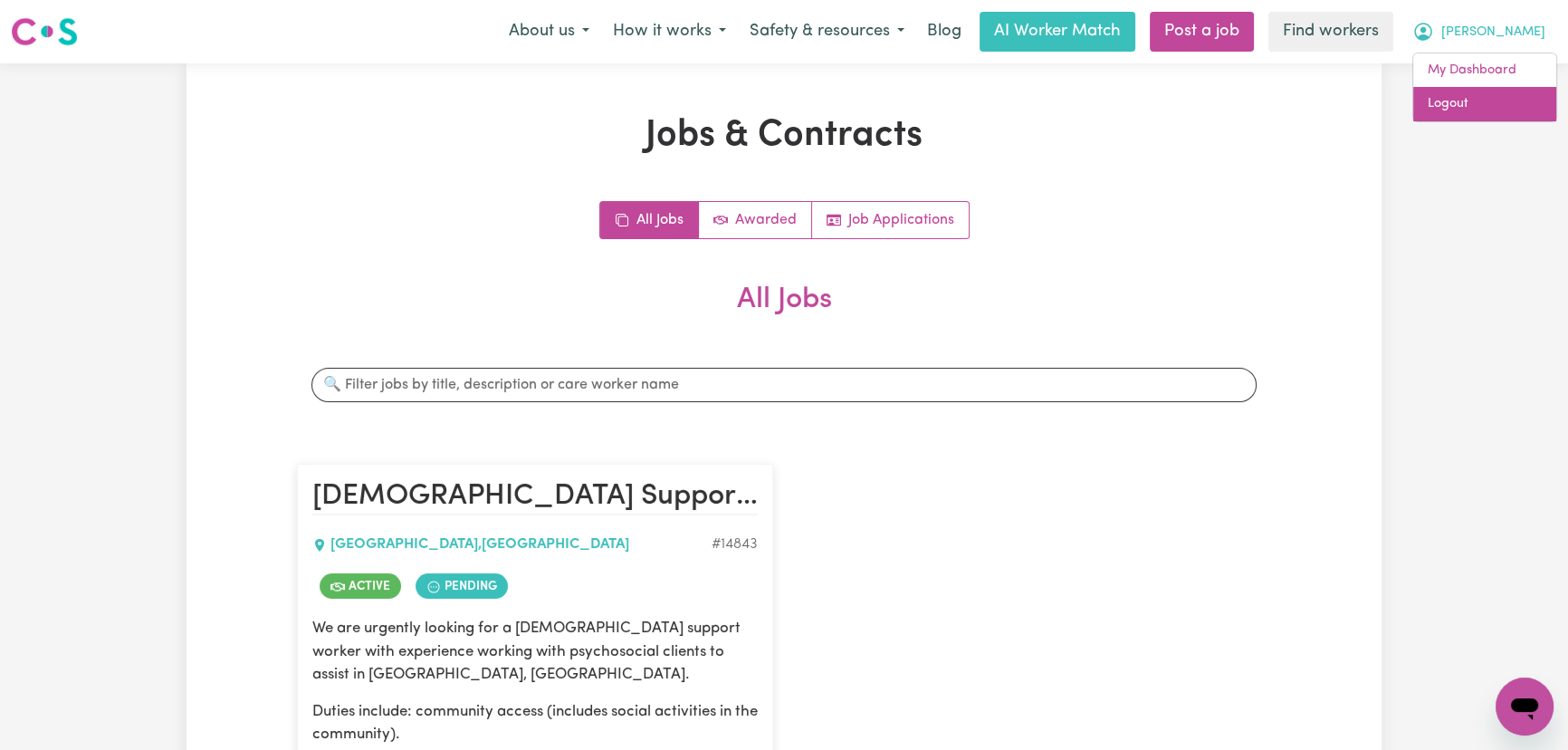
click at [1501, 102] on link "Logout" at bounding box center [1484, 104] width 143 height 34
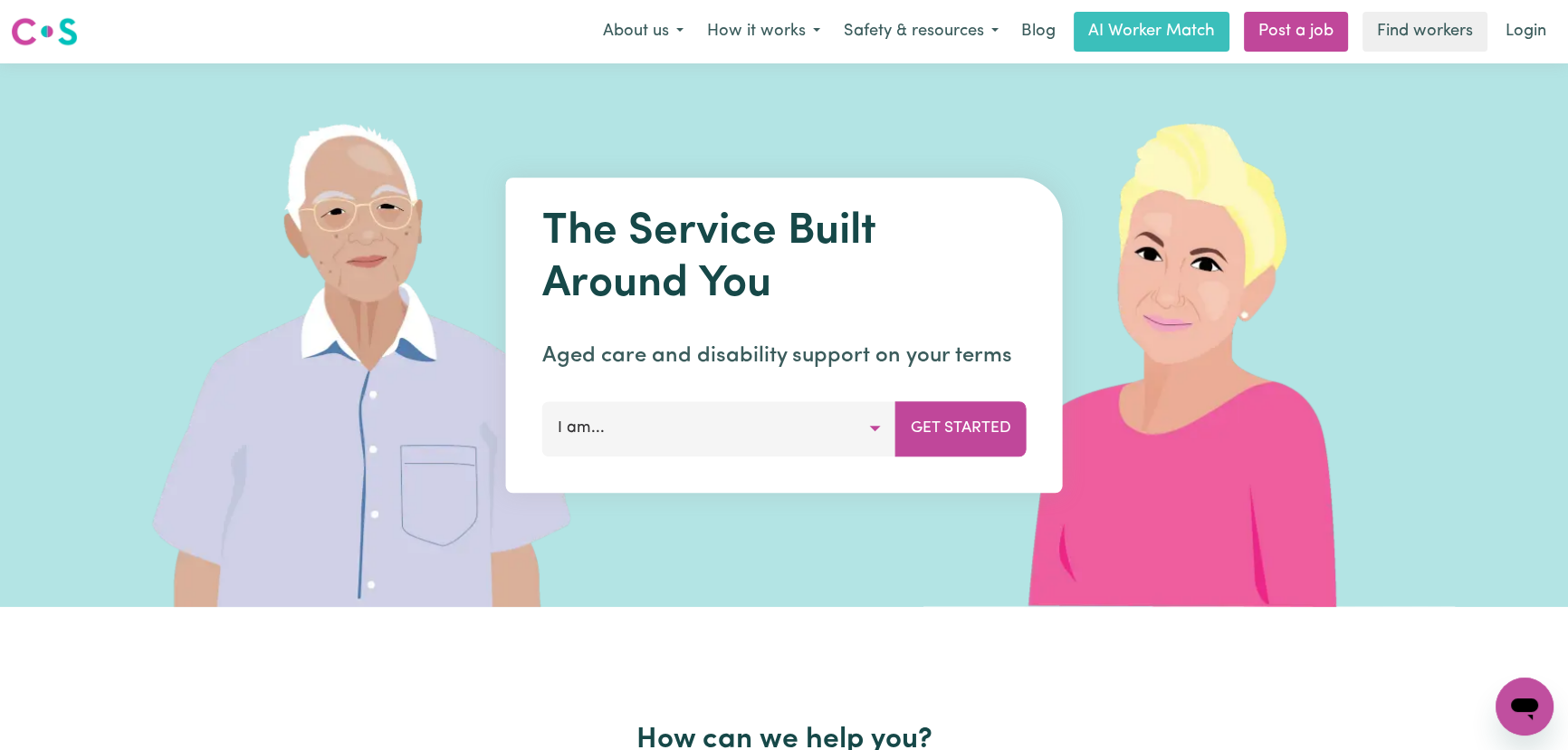
click at [1539, 34] on link "Login" at bounding box center [1525, 32] width 62 height 40
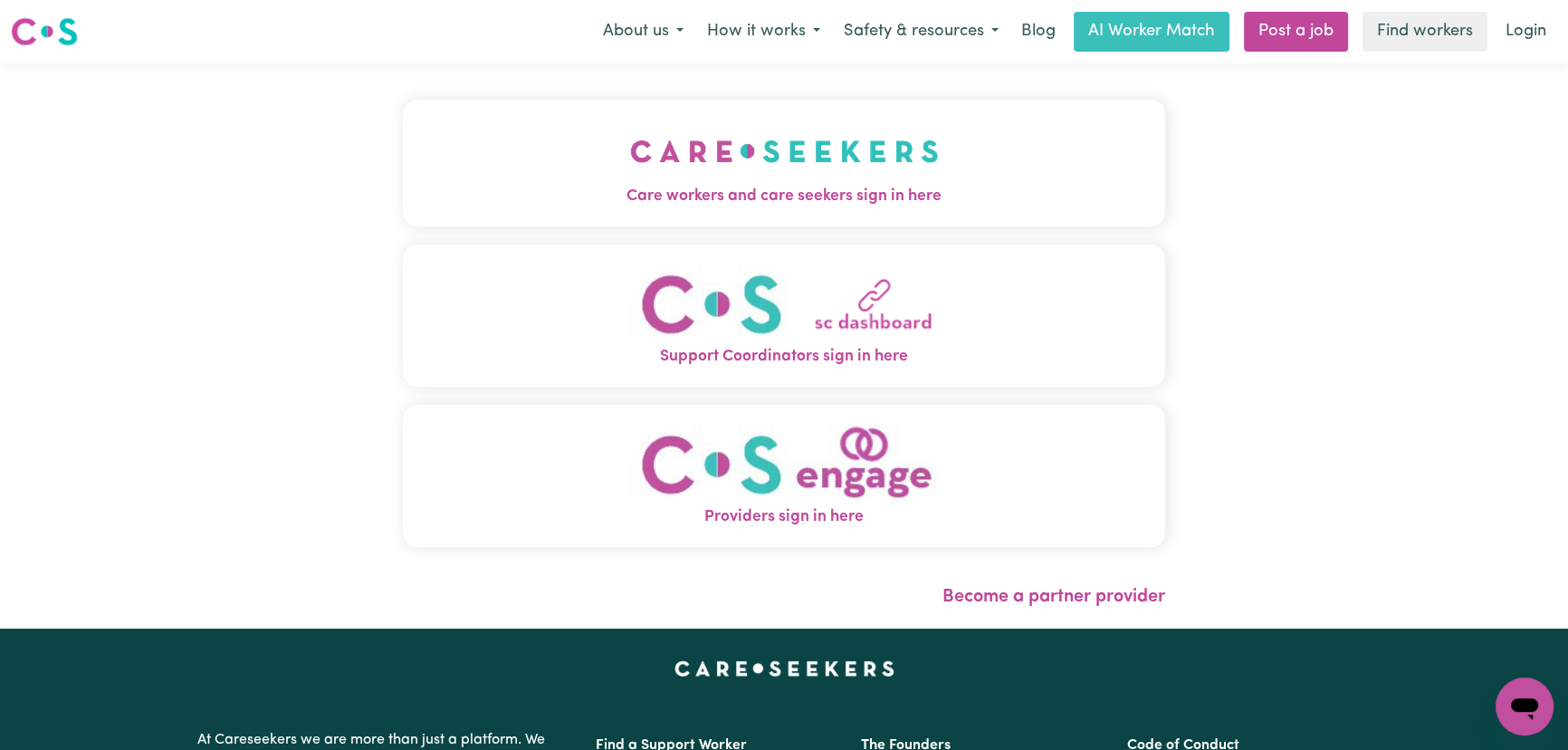
click at [655, 133] on button "Care workers and care seekers sign in here" at bounding box center [784, 163] width 762 height 126
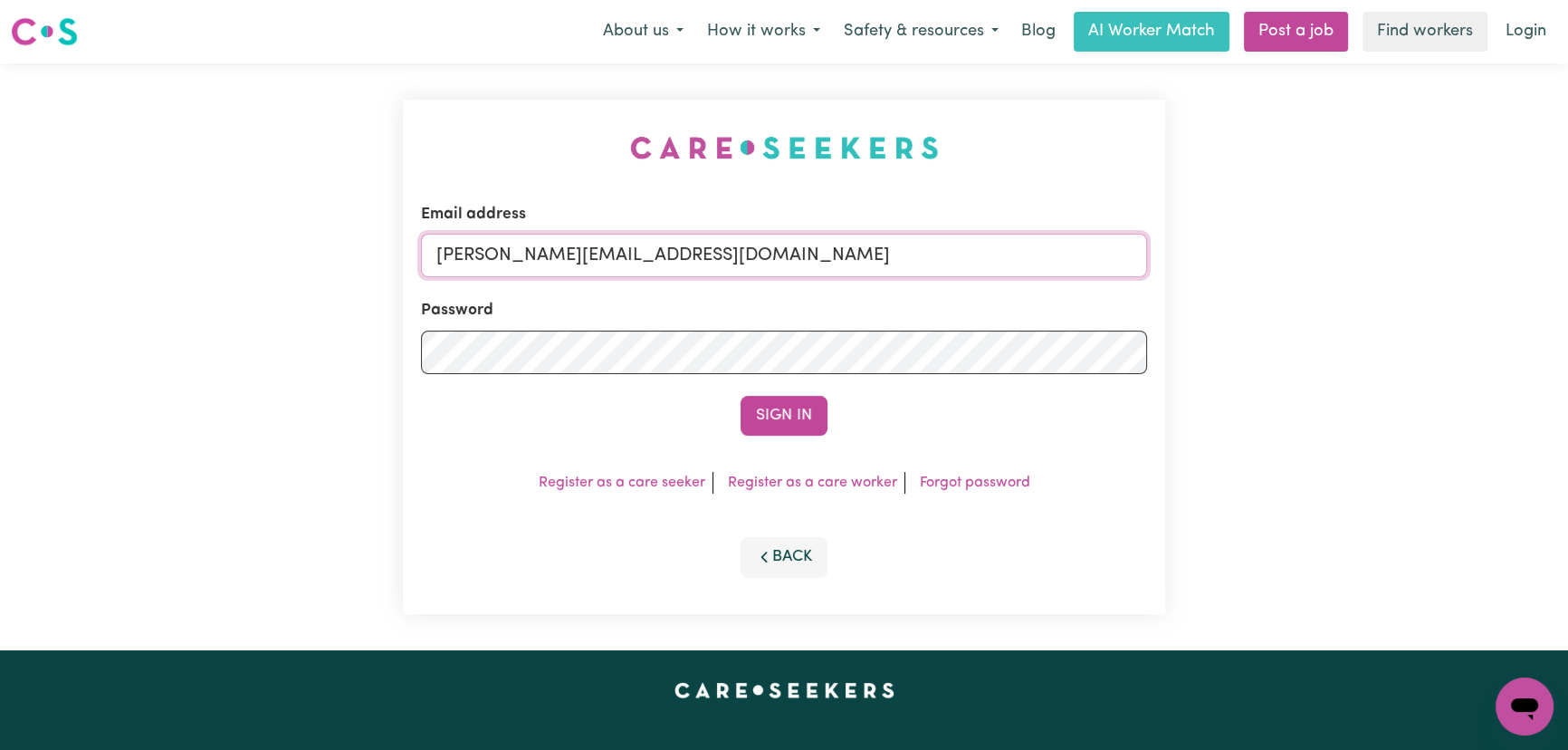
drag, startPoint x: 777, startPoint y: 236, endPoint x: 761, endPoint y: 275, distance: 42.2
click at [777, 236] on input "[PERSON_NAME][EMAIL_ADDRESS][DOMAIN_NAME]" at bounding box center [783, 255] width 725 height 44
drag, startPoint x: 874, startPoint y: 263, endPoint x: 521, endPoint y: 260, distance: 353.0
click at [521, 260] on input "[EMAIL_ADDRESS][DOMAIN_NAME]" at bounding box center [783, 255] width 725 height 44
click at [514, 254] on input "[EMAIL_ADDRESS][DOMAIN_NAME]" at bounding box center [783, 255] width 725 height 44
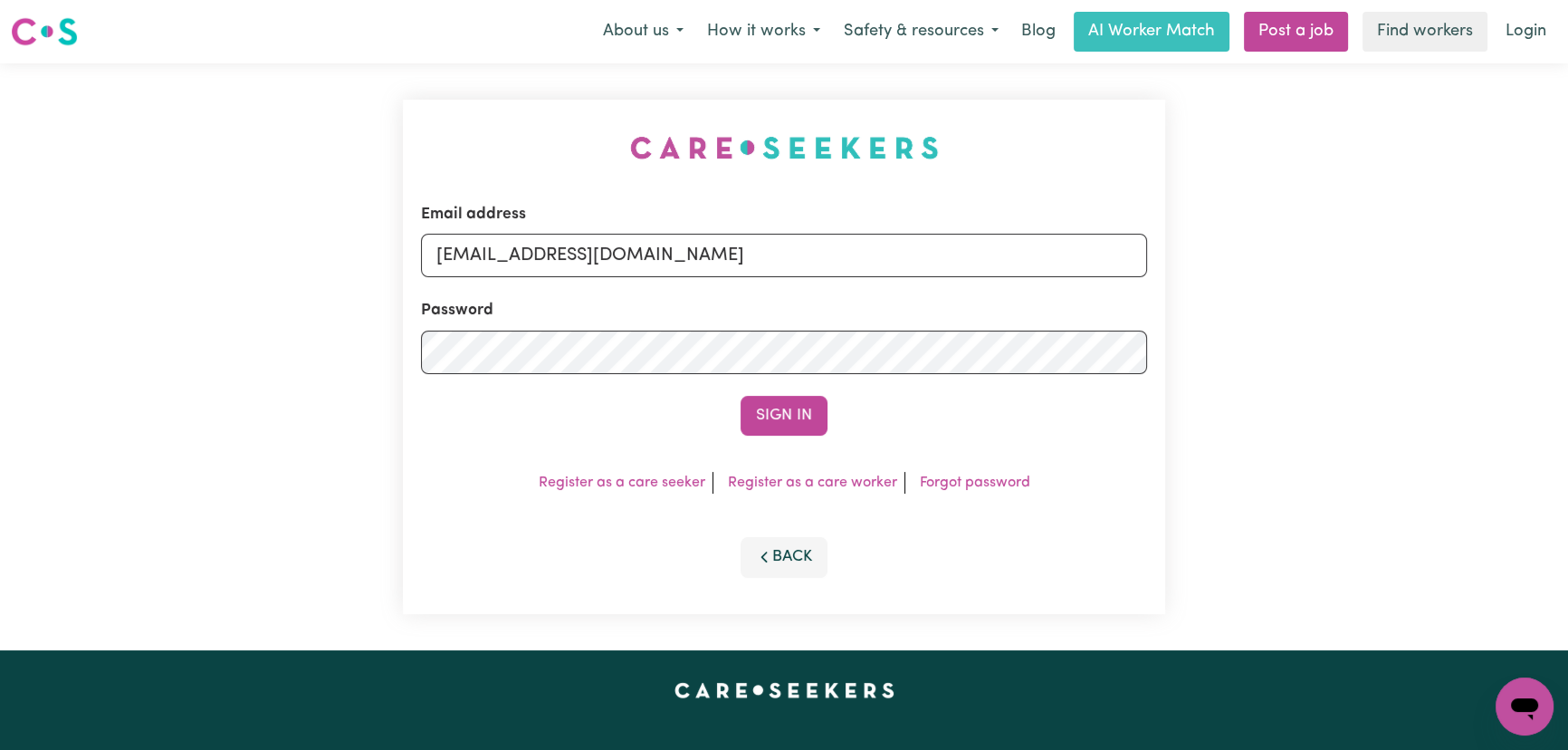
type input "[EMAIL_ADDRESS][DOMAIN_NAME]"
click at [740, 396] on button "Sign In" at bounding box center [784, 415] width 87 height 40
